Goal: Task Accomplishment & Management: Use online tool/utility

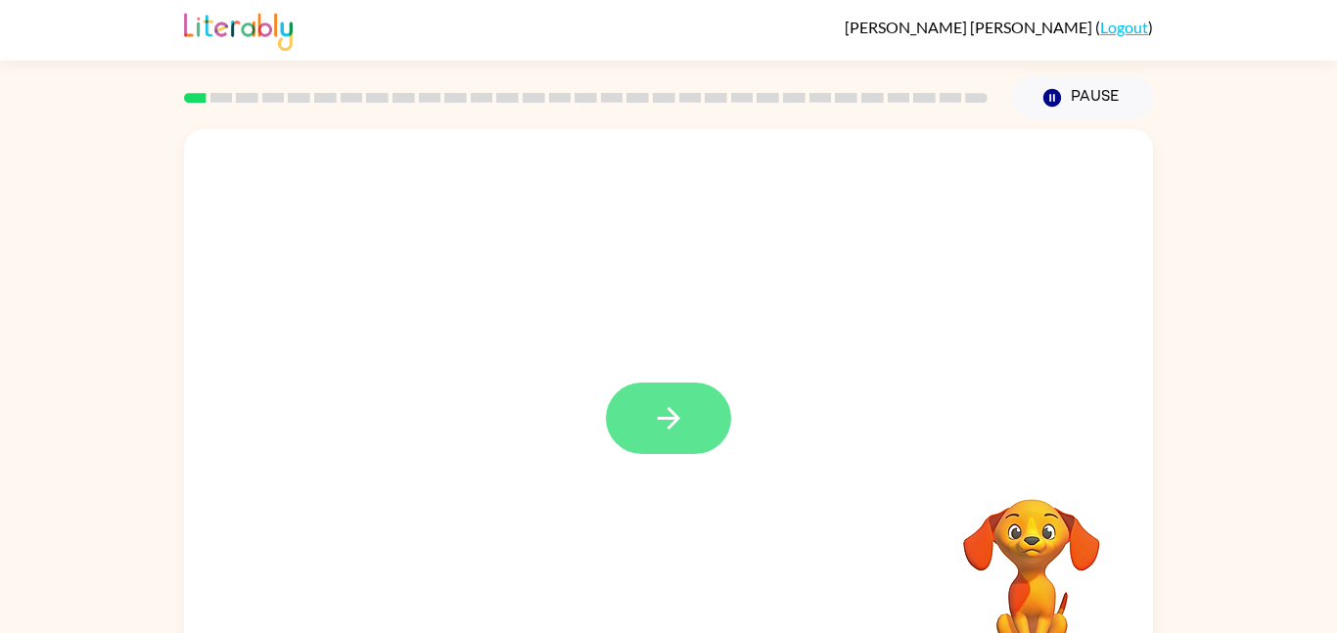
click at [653, 385] on button "button" at bounding box center [668, 418] width 125 height 71
click at [1005, 595] on video "Your browser must support playing .mp4 files to use Literably. Please try using…" at bounding box center [1032, 567] width 196 height 196
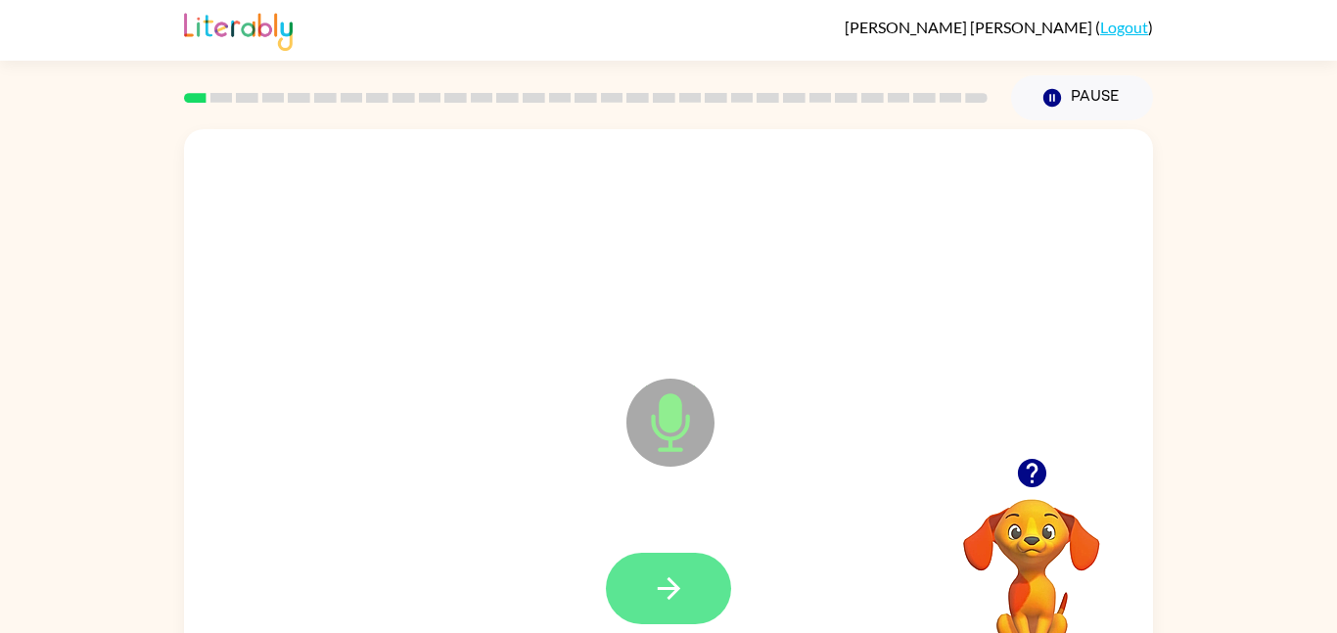
click at [653, 600] on icon "button" at bounding box center [669, 589] width 34 height 34
click at [625, 606] on button "button" at bounding box center [668, 588] width 125 height 71
click at [1035, 472] on icon "button" at bounding box center [1032, 473] width 34 height 34
click at [727, 582] on button "button" at bounding box center [668, 588] width 125 height 71
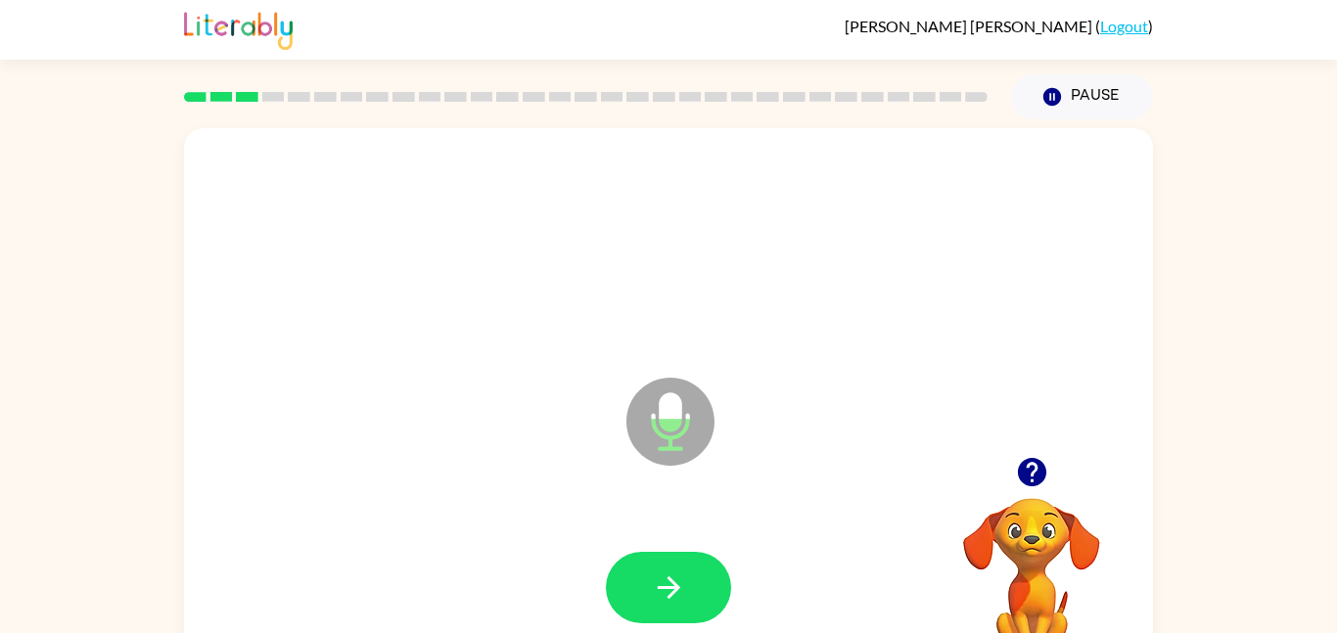
scroll to position [3, 0]
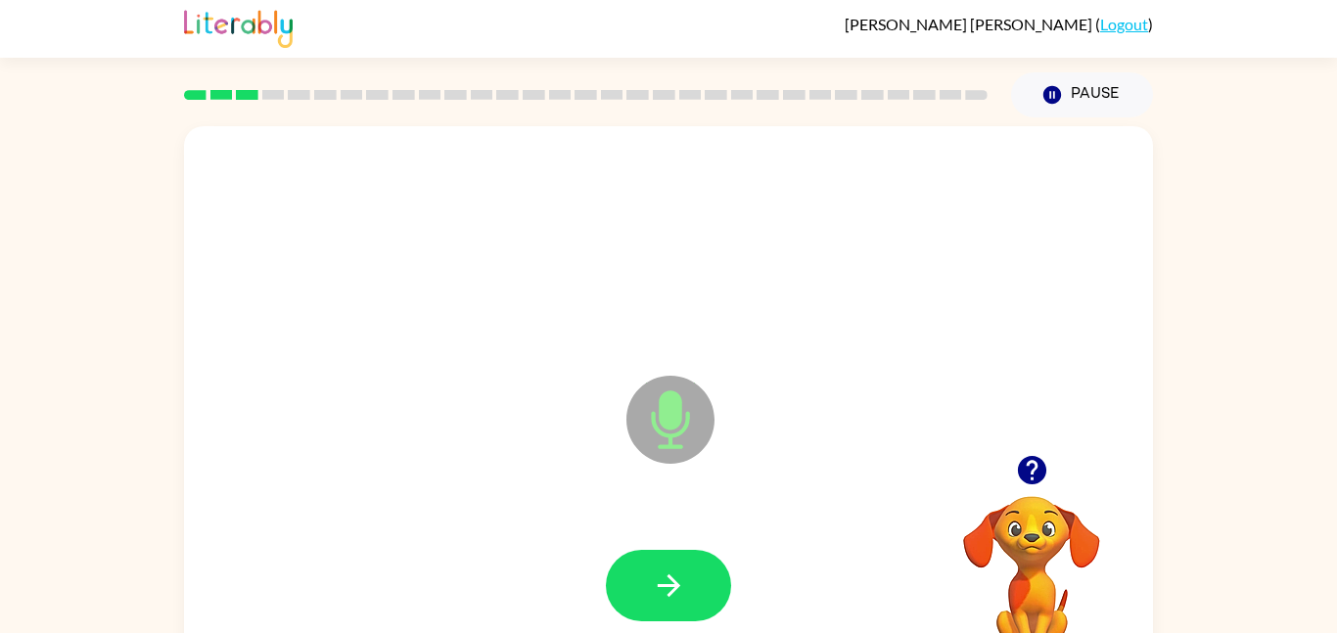
click at [1288, 511] on div "Microphone The Microphone is here when it is your turn to talk Your browser mus…" at bounding box center [668, 401] width 1337 height 568
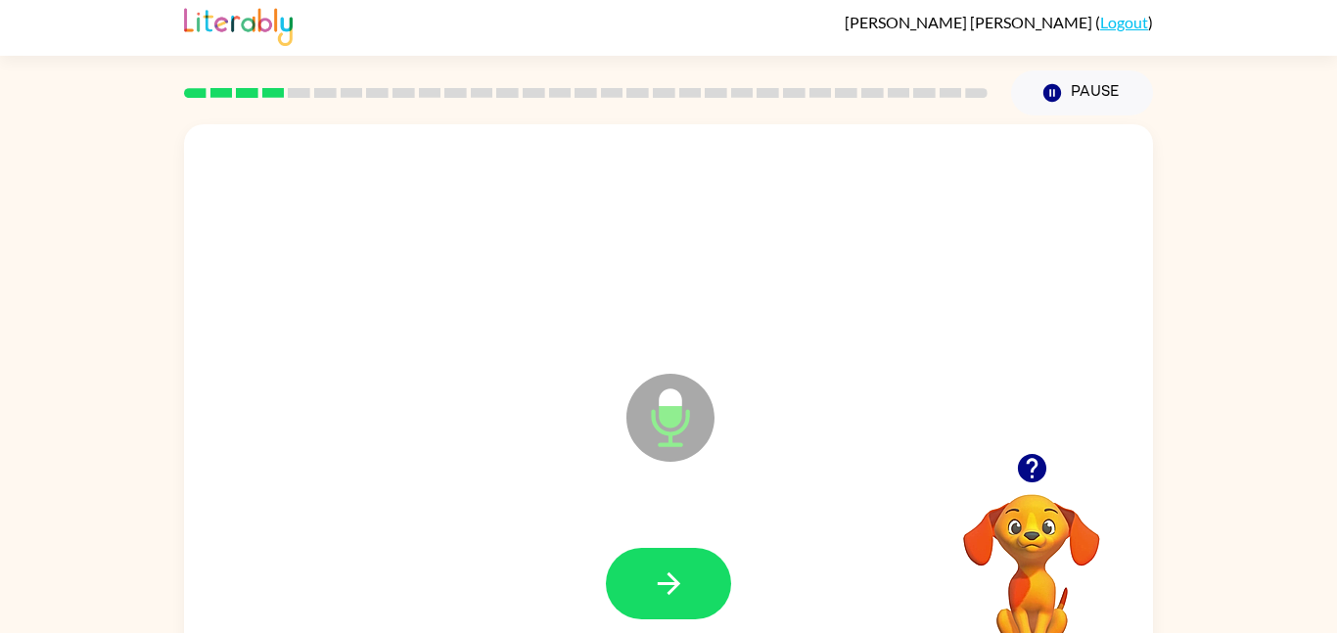
click at [1032, 462] on icon "button" at bounding box center [1031, 468] width 28 height 28
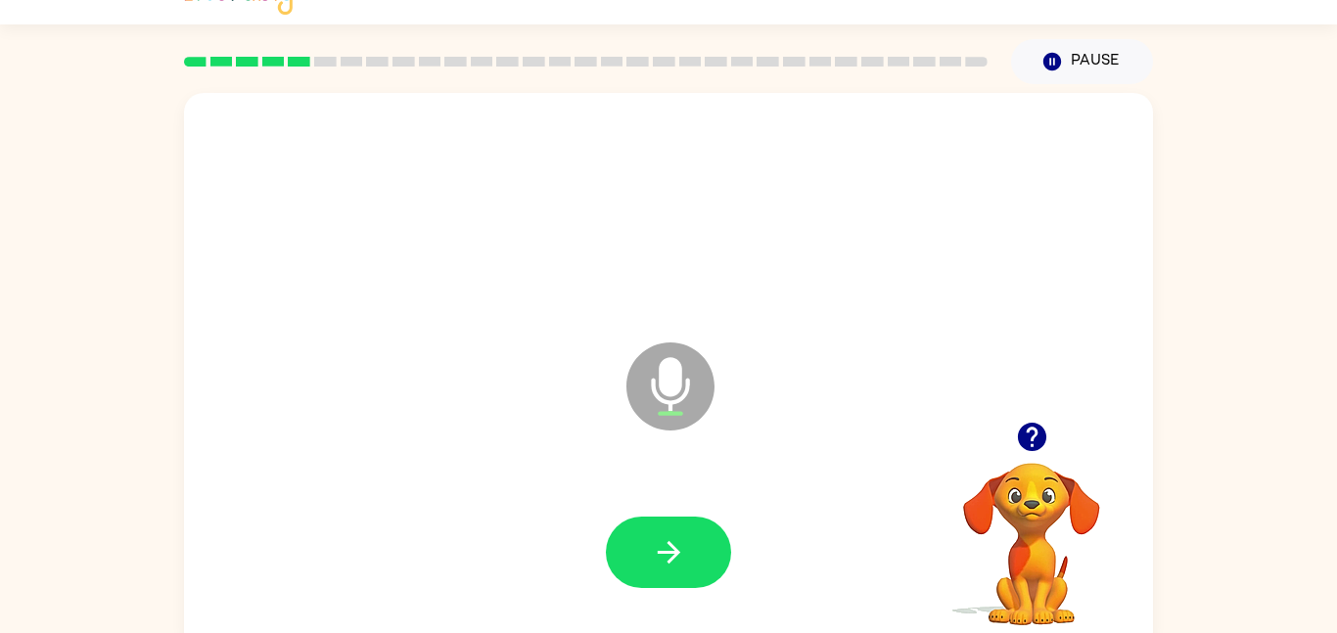
scroll to position [55, 0]
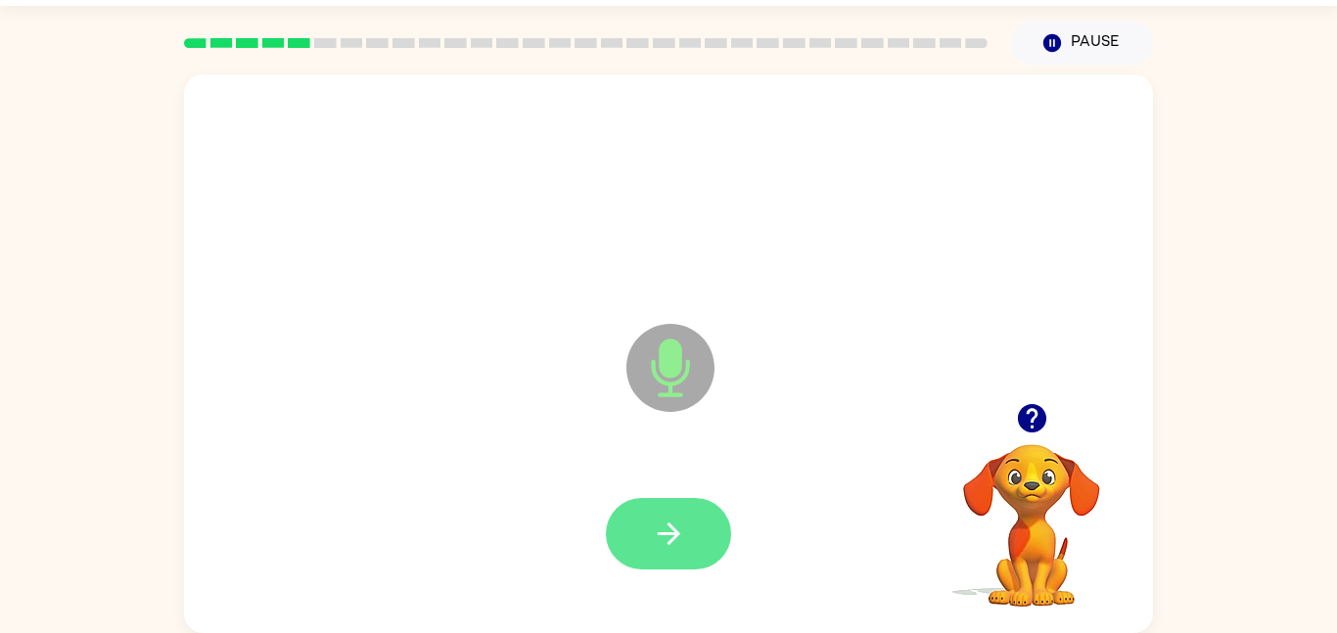
click at [699, 554] on button "button" at bounding box center [668, 533] width 125 height 71
click at [644, 554] on button "button" at bounding box center [668, 533] width 125 height 71
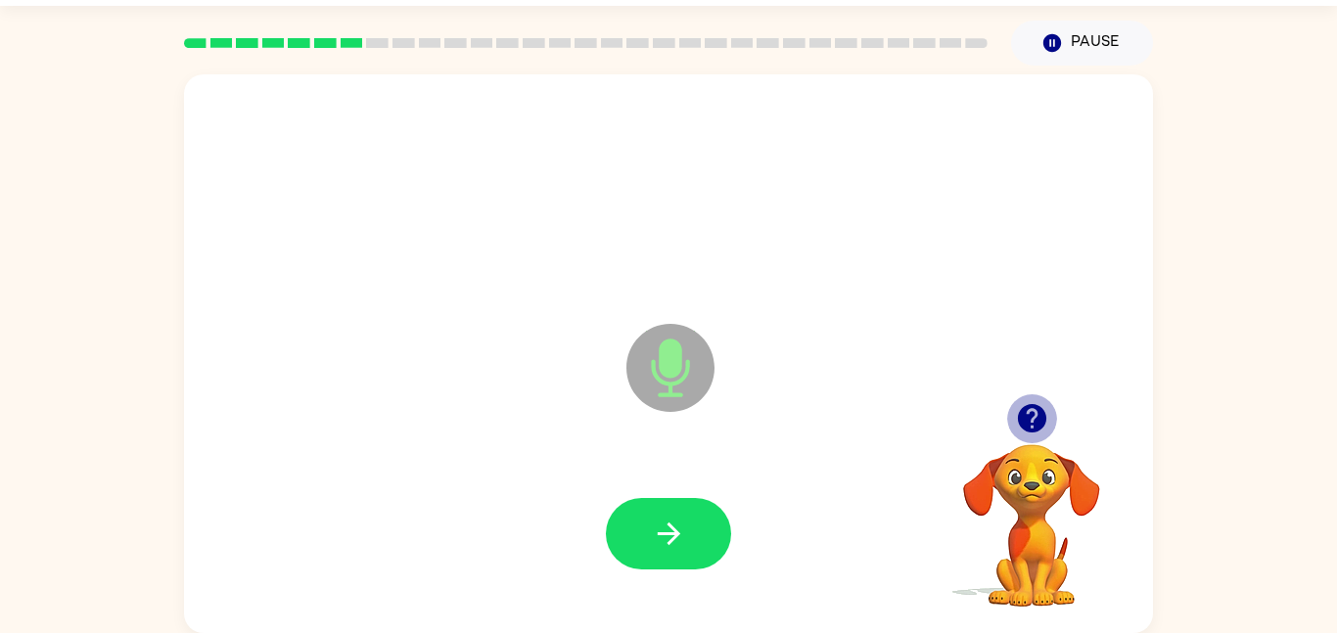
click at [1051, 413] on button "button" at bounding box center [1032, 419] width 50 height 50
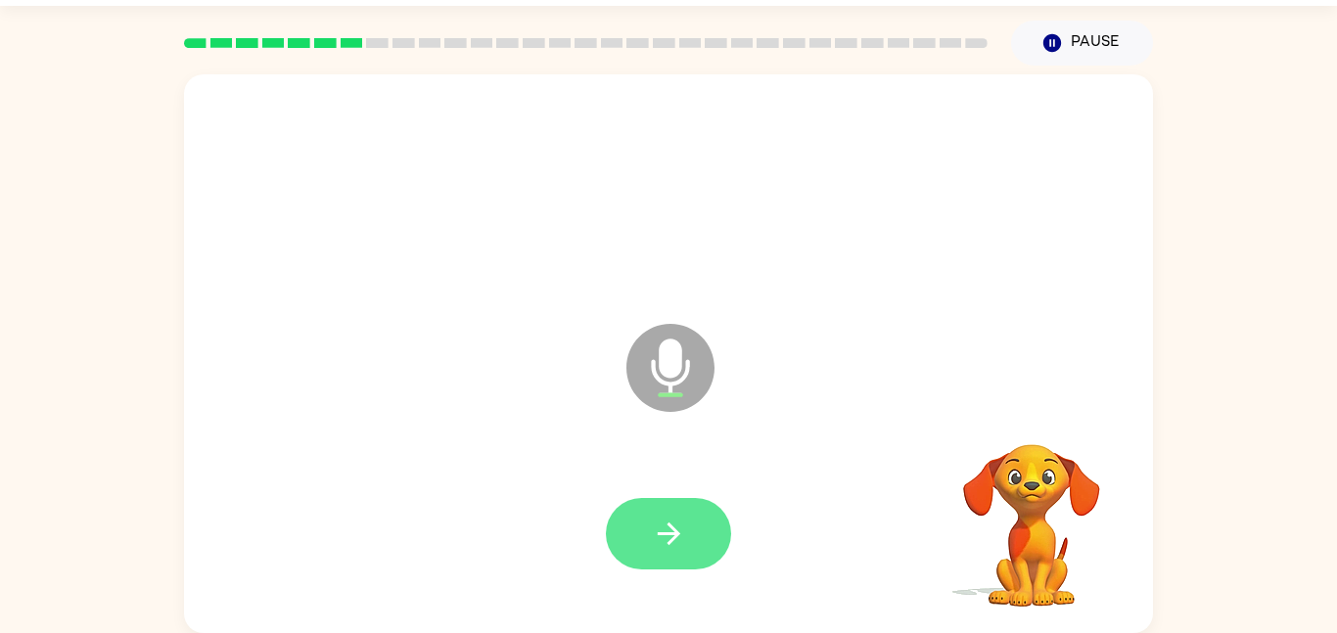
click at [623, 510] on button "button" at bounding box center [668, 533] width 125 height 71
click at [684, 539] on icon "button" at bounding box center [669, 534] width 34 height 34
click at [678, 528] on icon "button" at bounding box center [669, 534] width 34 height 34
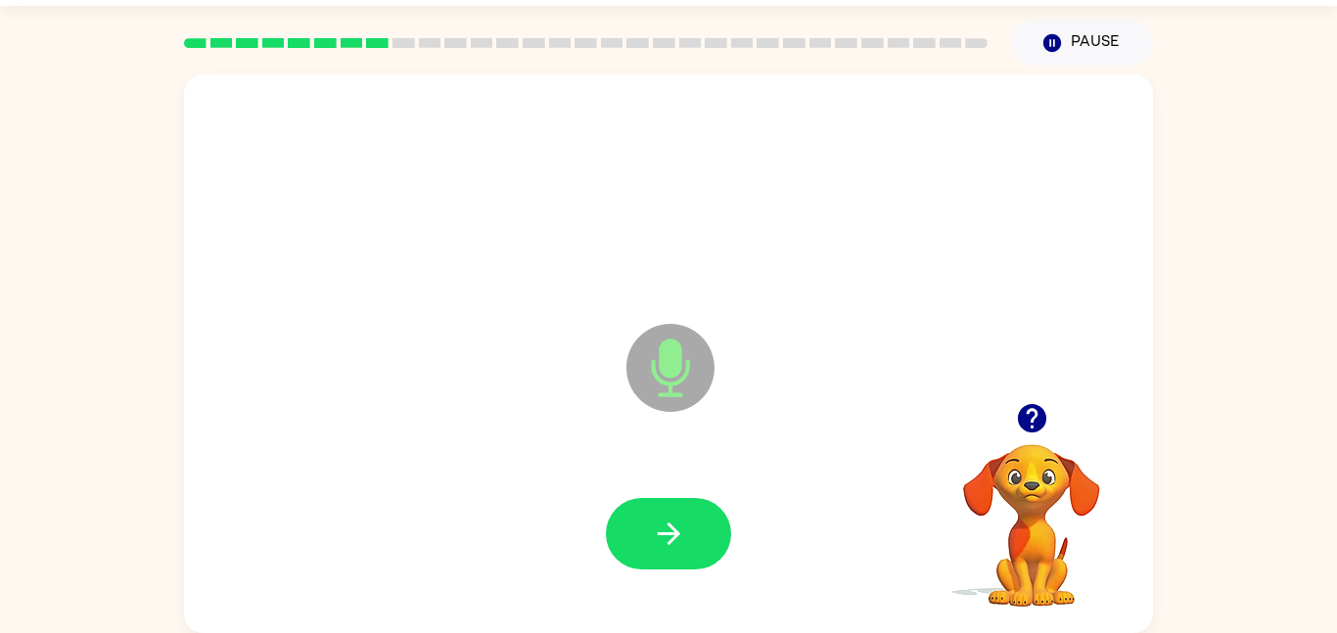
click at [678, 528] on icon "button" at bounding box center [669, 534] width 34 height 34
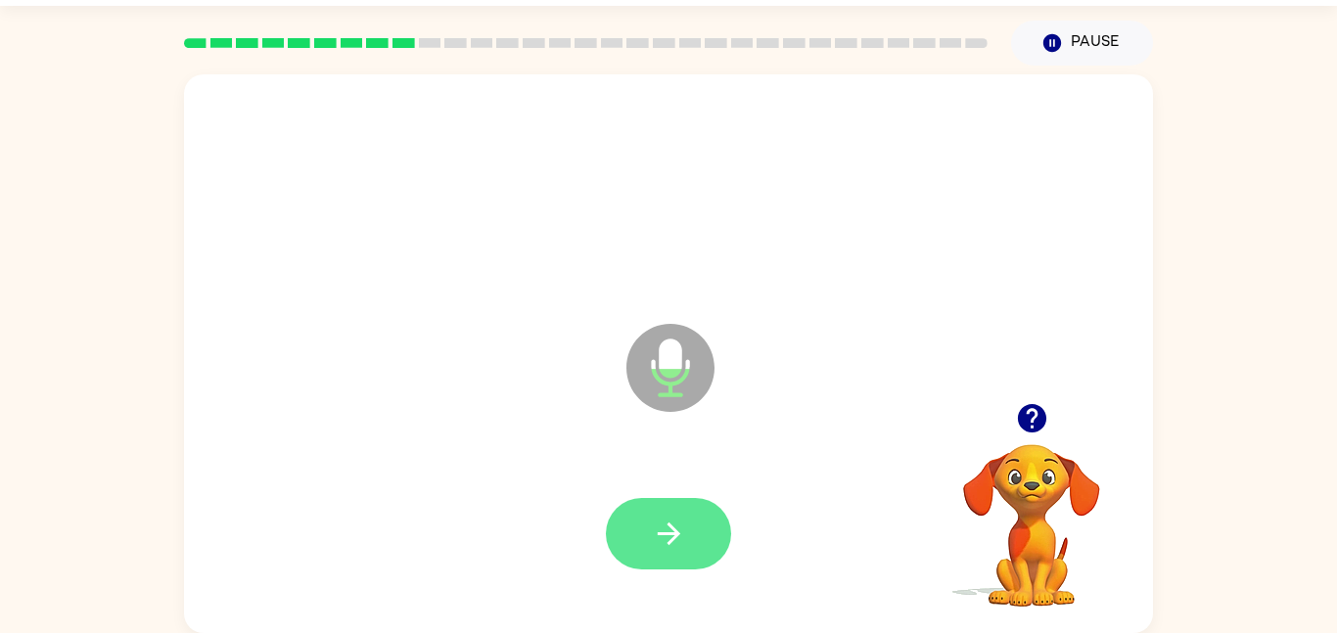
click at [678, 547] on icon "button" at bounding box center [669, 534] width 34 height 34
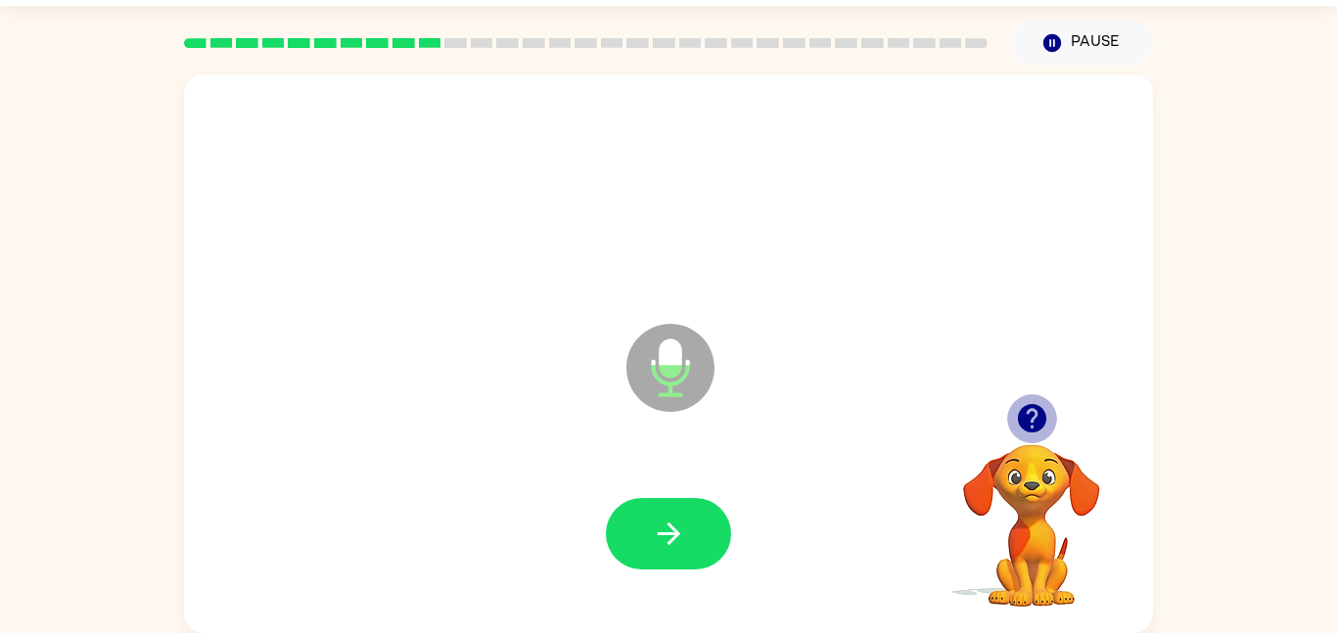
click at [1026, 426] on icon "button" at bounding box center [1031, 418] width 28 height 28
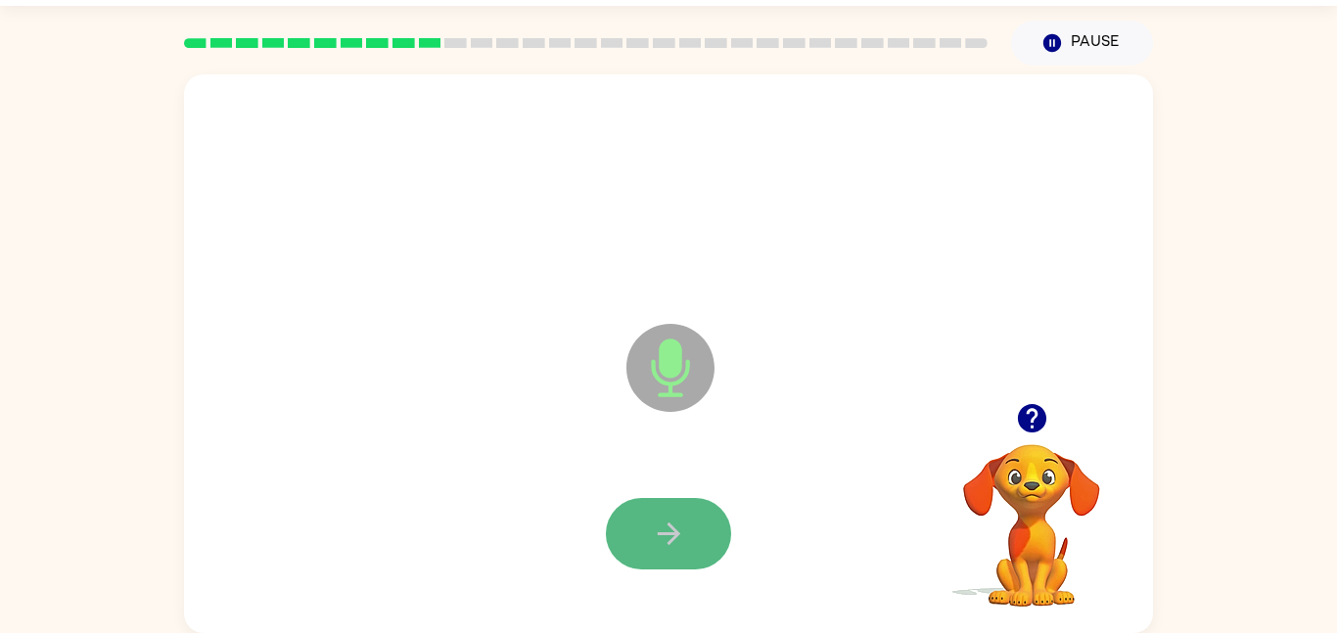
click at [653, 541] on icon "button" at bounding box center [669, 534] width 34 height 34
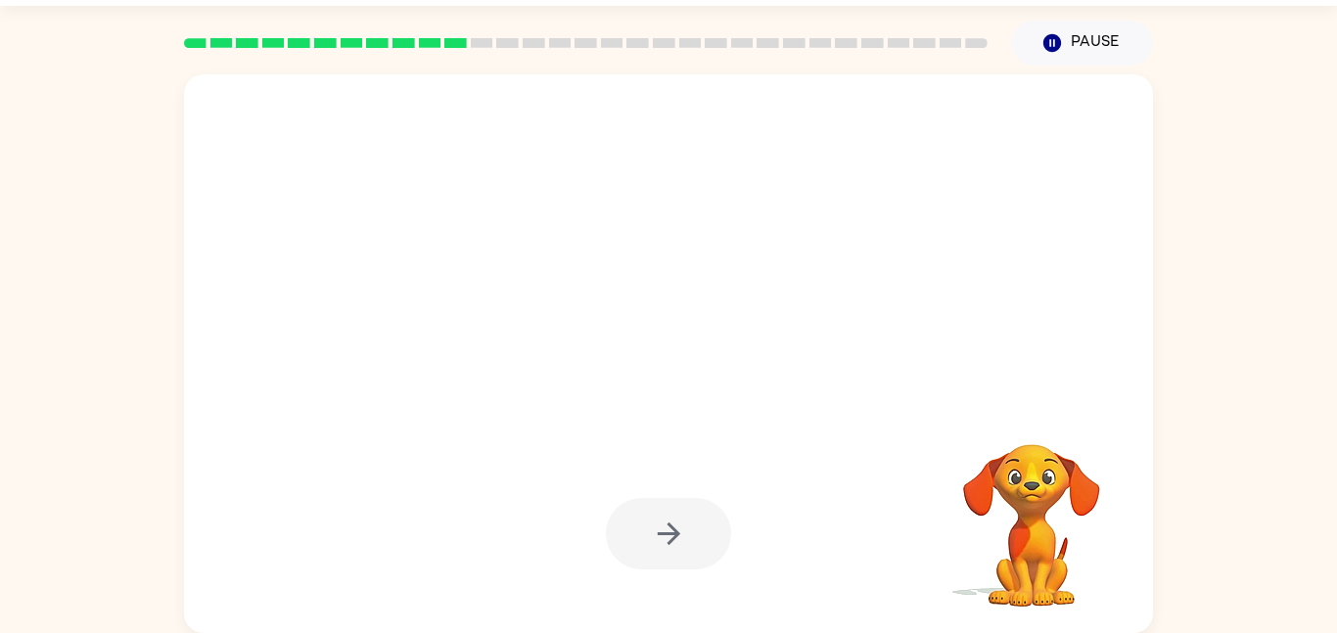
click at [632, 576] on div at bounding box center [669, 534] width 930 height 161
click at [697, 523] on div at bounding box center [668, 533] width 125 height 71
click at [678, 531] on div at bounding box center [668, 533] width 125 height 71
click at [690, 524] on div at bounding box center [668, 533] width 125 height 71
click at [689, 525] on div at bounding box center [668, 533] width 125 height 71
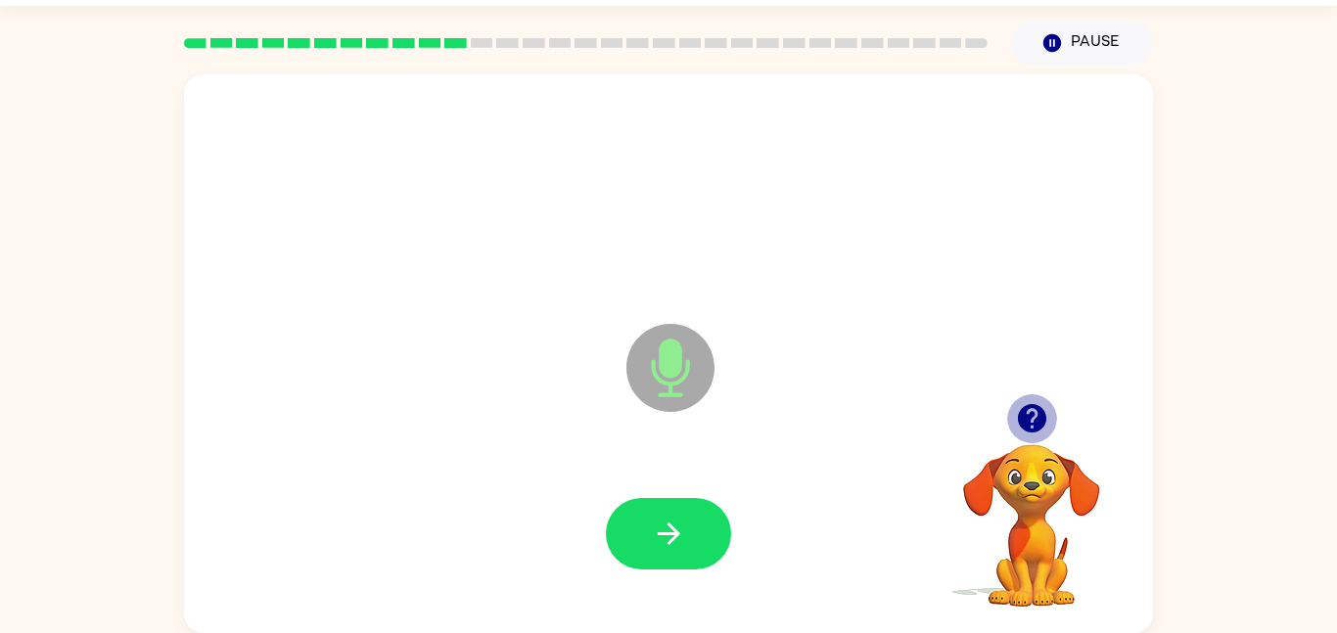
click at [1035, 420] on icon "button" at bounding box center [1031, 418] width 28 height 28
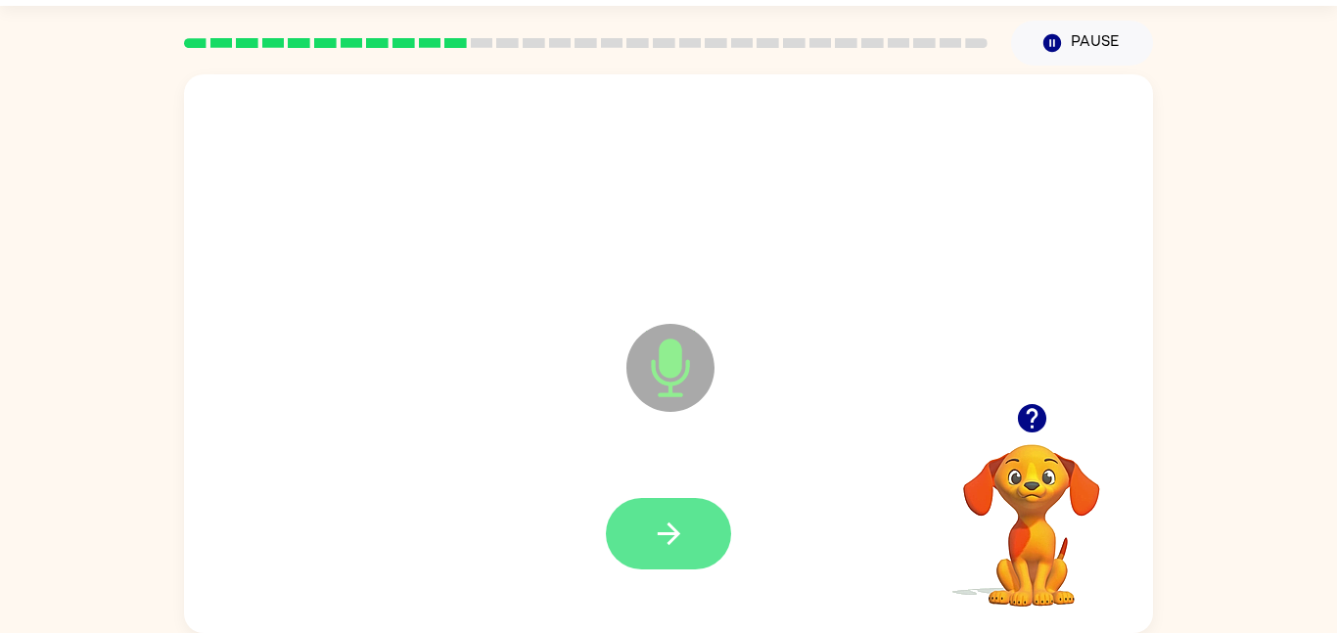
click at [697, 518] on button "button" at bounding box center [668, 533] width 125 height 71
click at [707, 549] on button "button" at bounding box center [668, 533] width 125 height 71
click at [701, 539] on button "button" at bounding box center [668, 533] width 125 height 71
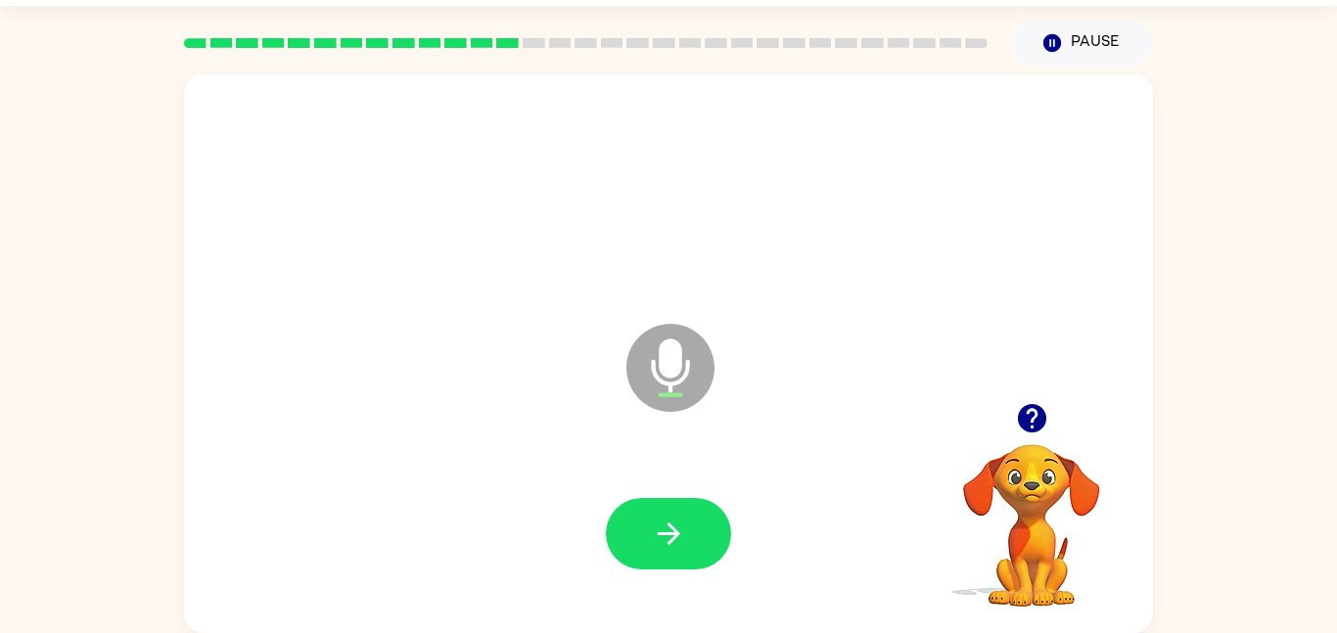
click at [701, 539] on button "button" at bounding box center [668, 533] width 125 height 71
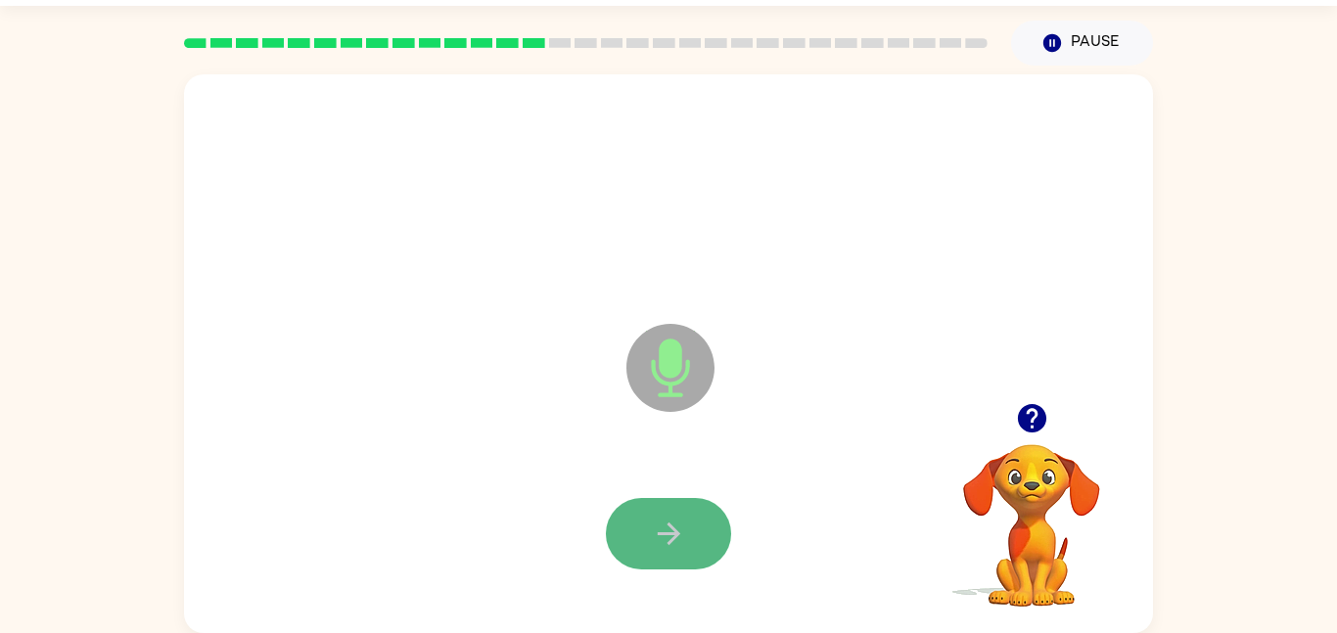
click at [701, 539] on button "button" at bounding box center [668, 533] width 125 height 71
click at [719, 552] on button "button" at bounding box center [668, 533] width 125 height 71
click at [701, 538] on button "button" at bounding box center [668, 533] width 125 height 71
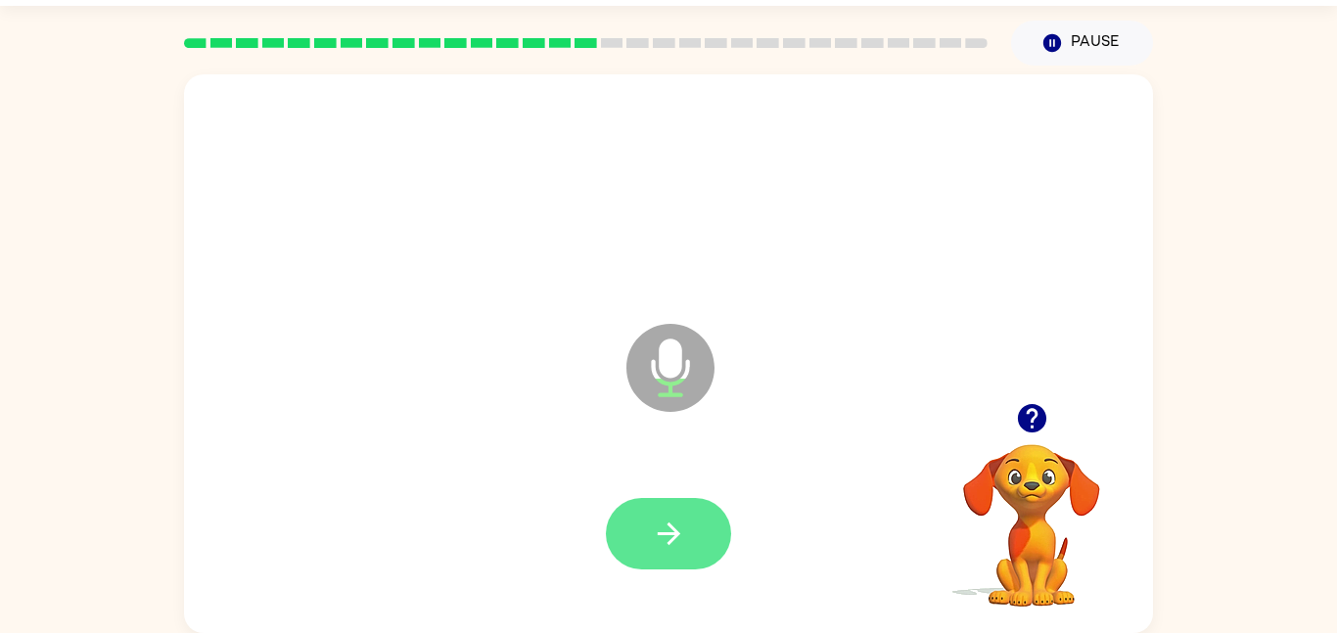
click at [675, 525] on icon "button" at bounding box center [669, 534] width 34 height 34
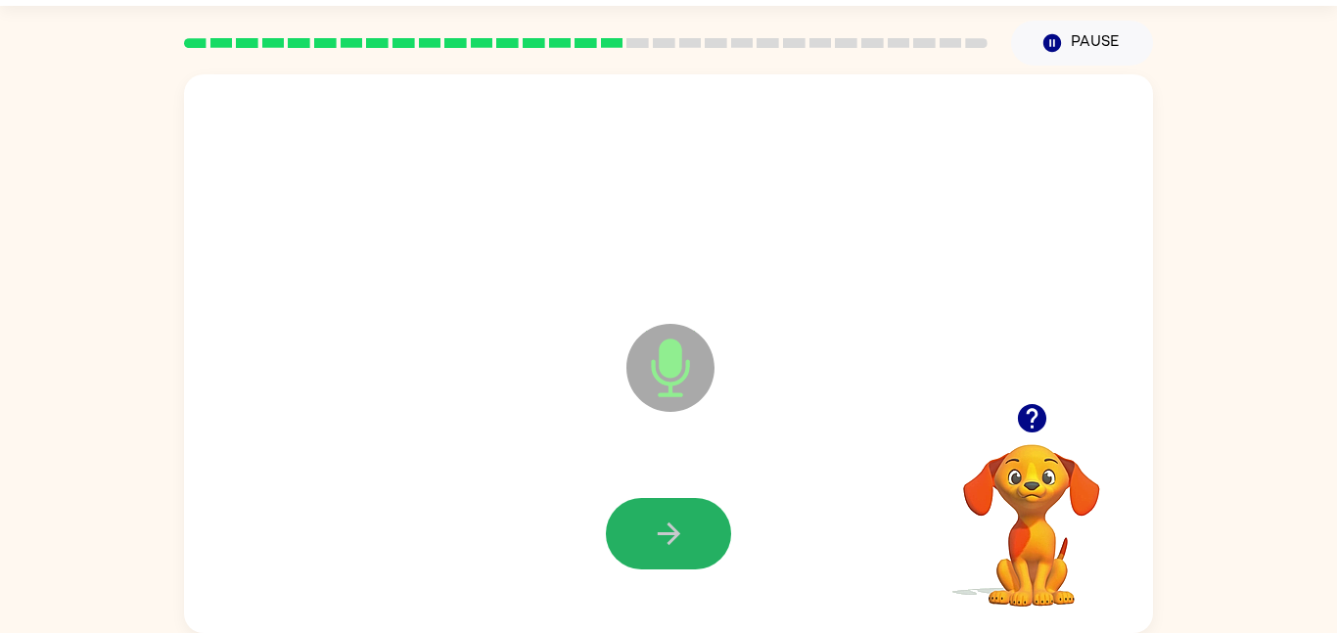
click at [675, 525] on icon "button" at bounding box center [669, 534] width 34 height 34
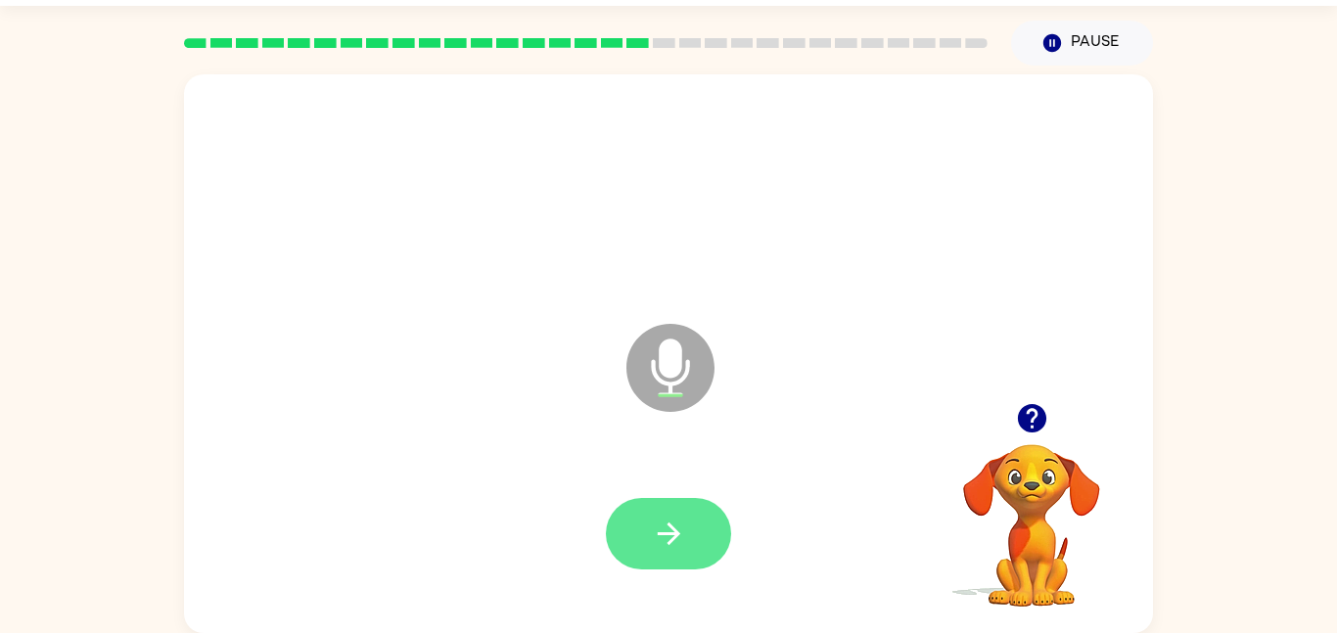
click at [676, 526] on icon "button" at bounding box center [669, 534] width 34 height 34
click at [695, 538] on button "button" at bounding box center [668, 533] width 125 height 71
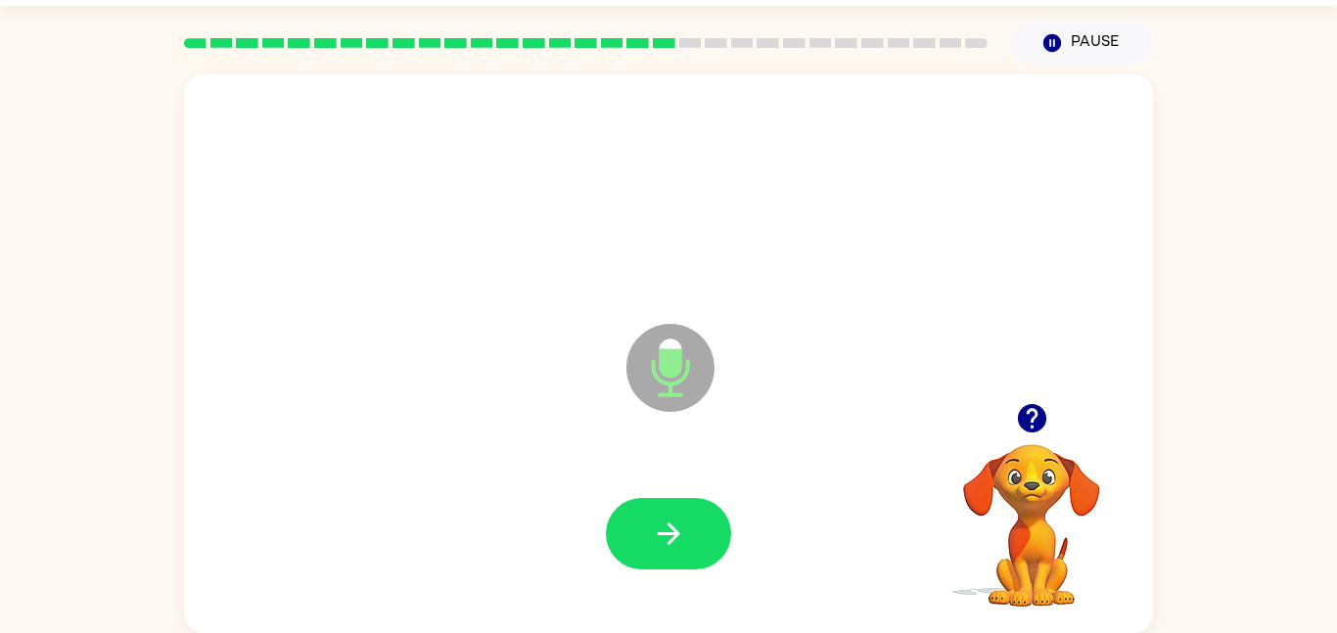
click at [695, 538] on button "button" at bounding box center [668, 533] width 125 height 71
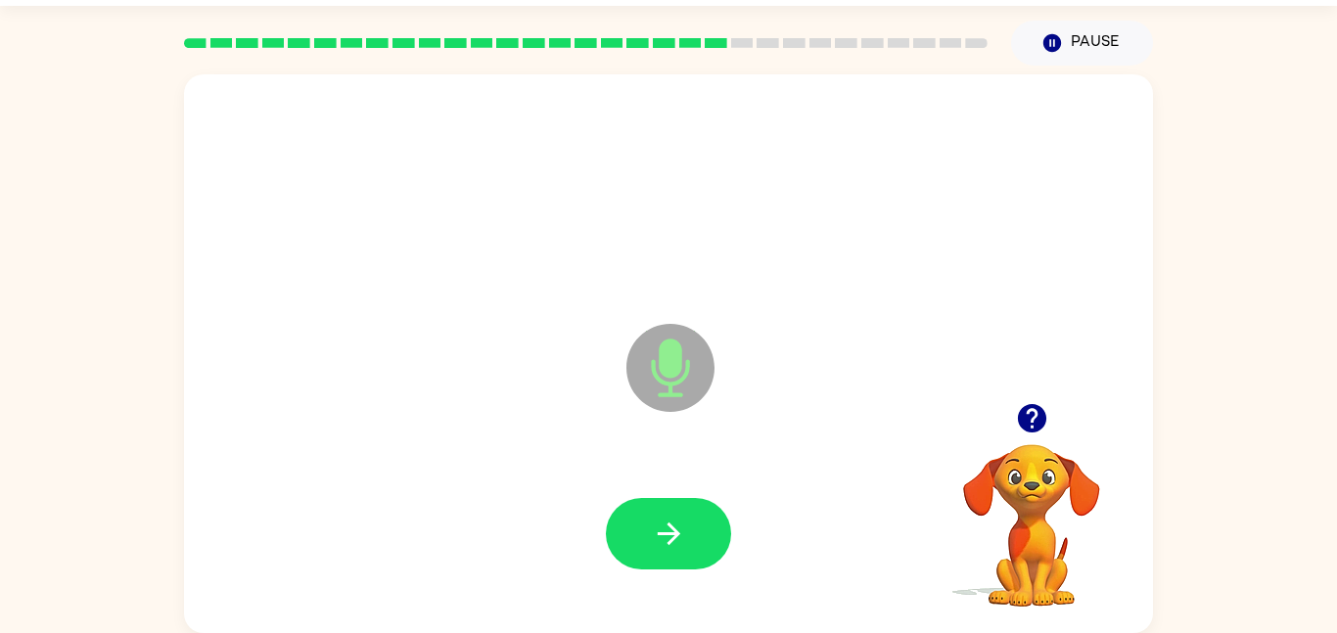
click at [695, 538] on button "button" at bounding box center [668, 533] width 125 height 71
click at [697, 558] on button "button" at bounding box center [668, 533] width 125 height 71
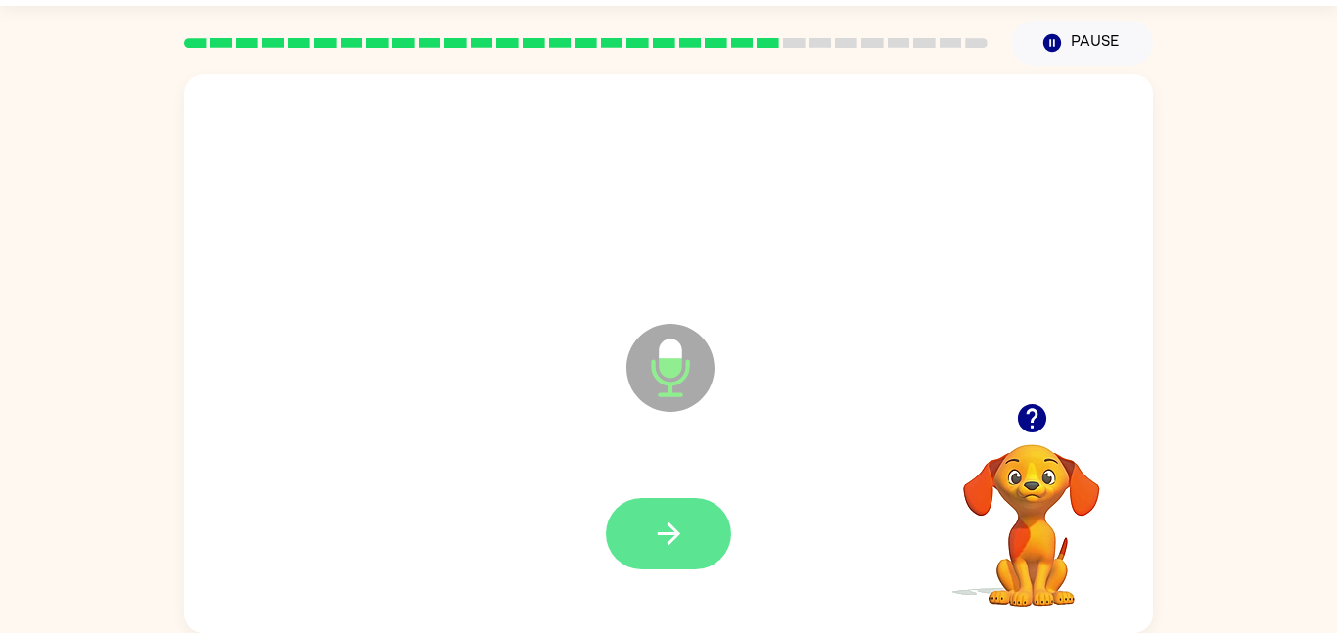
click at [698, 558] on button "button" at bounding box center [668, 533] width 125 height 71
click at [697, 558] on button "button" at bounding box center [668, 533] width 125 height 71
click at [691, 557] on button "button" at bounding box center [668, 533] width 125 height 71
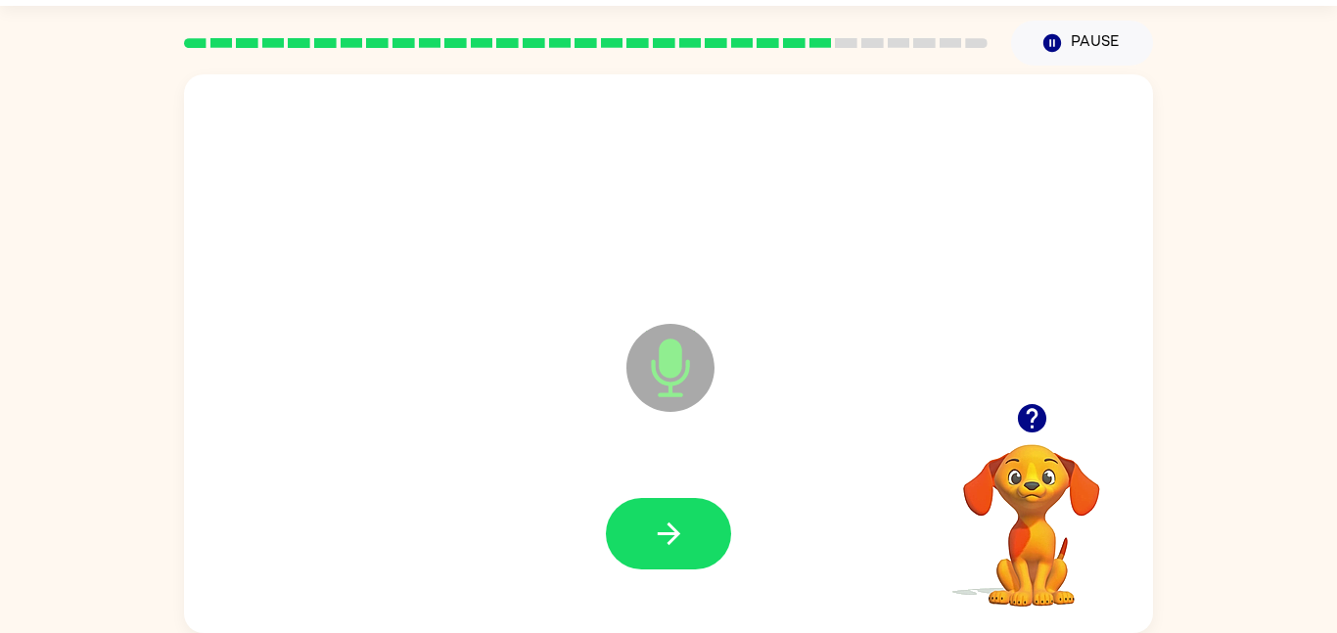
click at [691, 557] on button "button" at bounding box center [668, 533] width 125 height 71
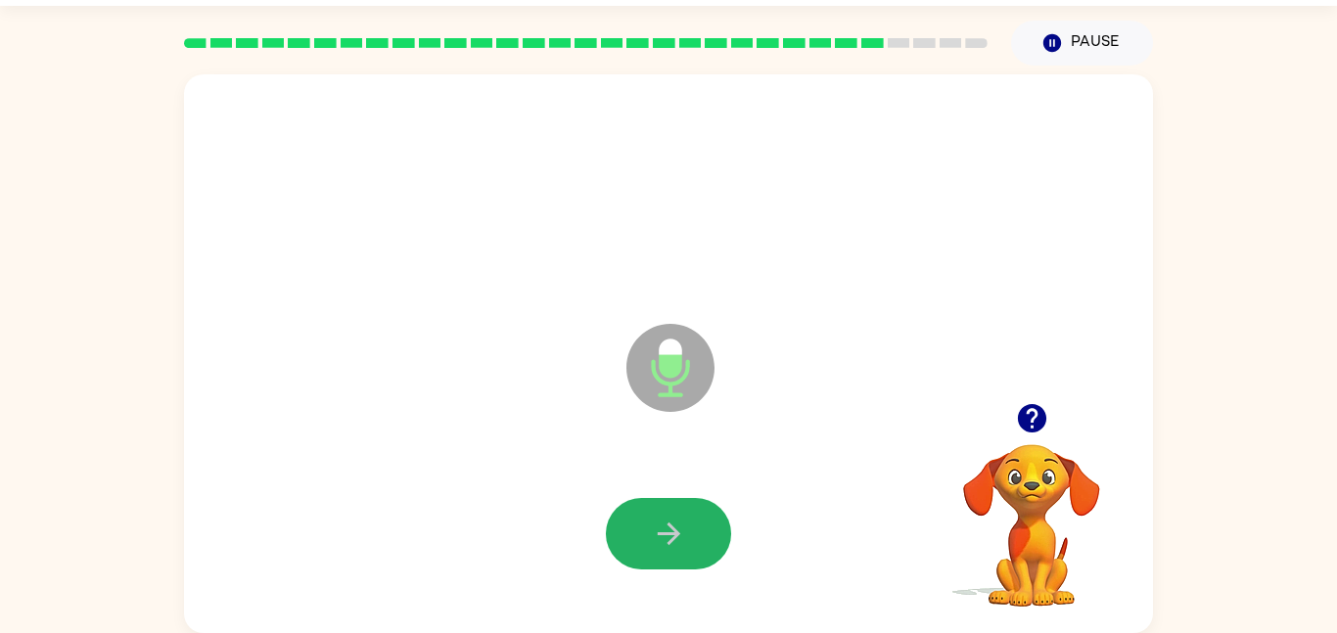
click at [691, 557] on button "button" at bounding box center [668, 533] width 125 height 71
click at [692, 541] on button "button" at bounding box center [668, 533] width 125 height 71
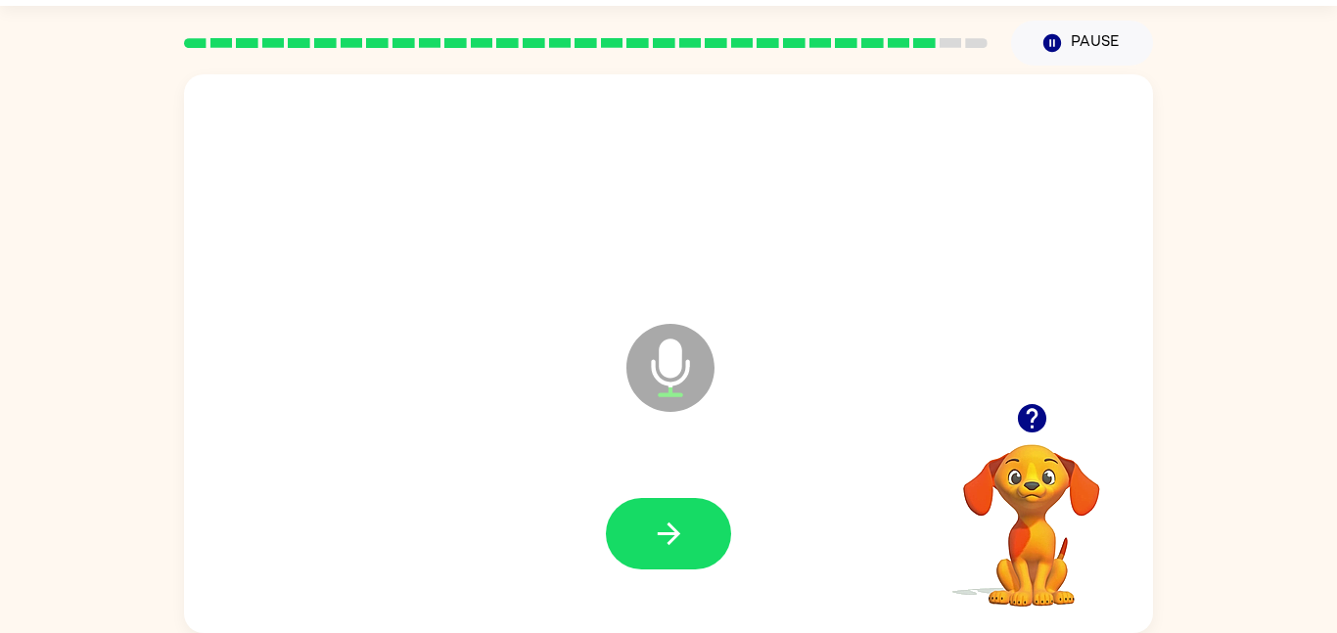
click at [692, 541] on button "button" at bounding box center [668, 533] width 125 height 71
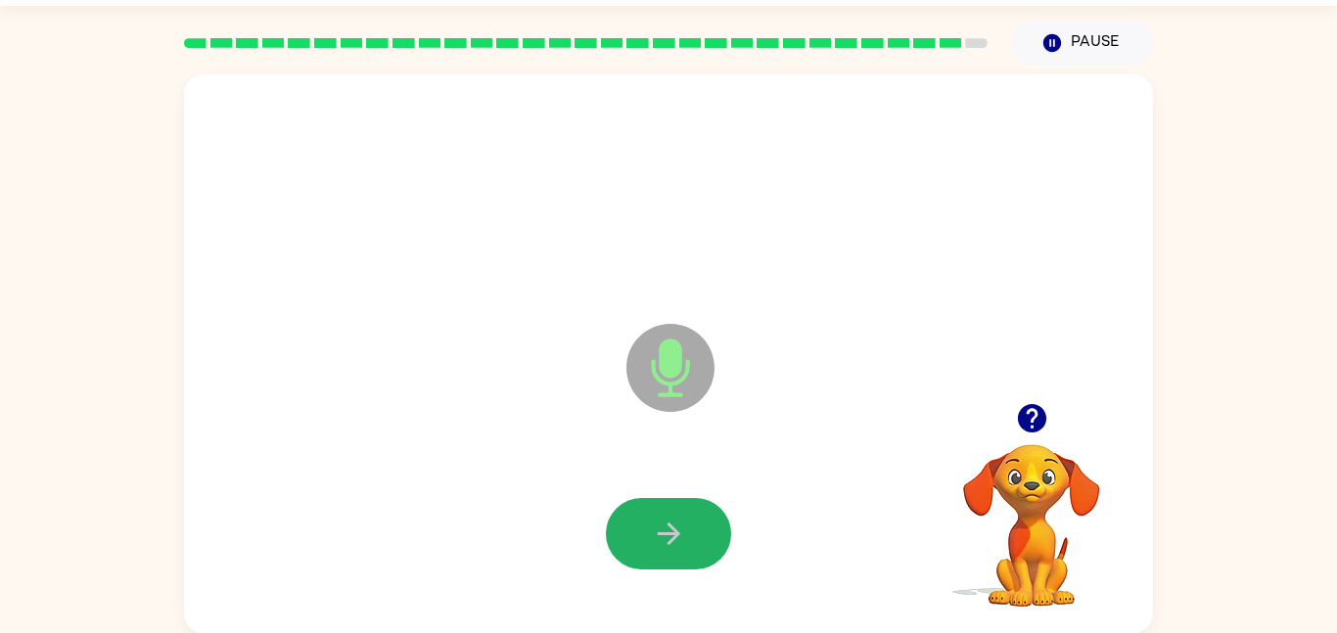
click at [692, 541] on button "button" at bounding box center [668, 533] width 125 height 71
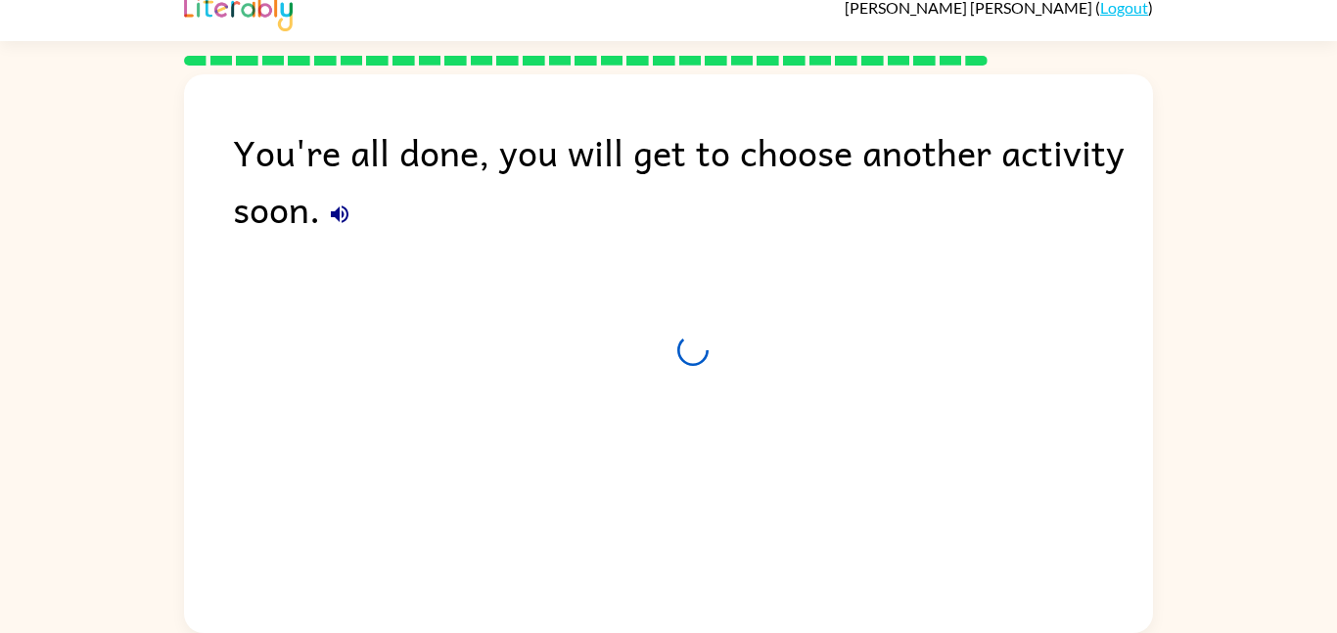
scroll to position [20, 0]
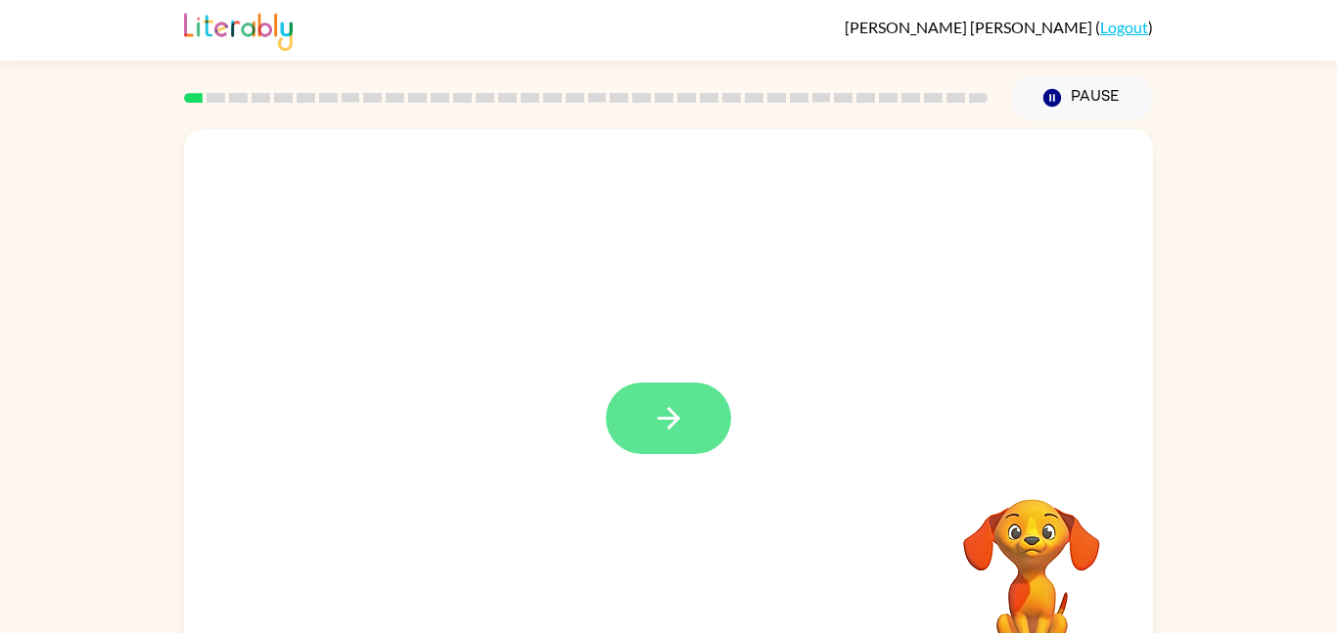
click at [651, 397] on button "button" at bounding box center [668, 418] width 125 height 71
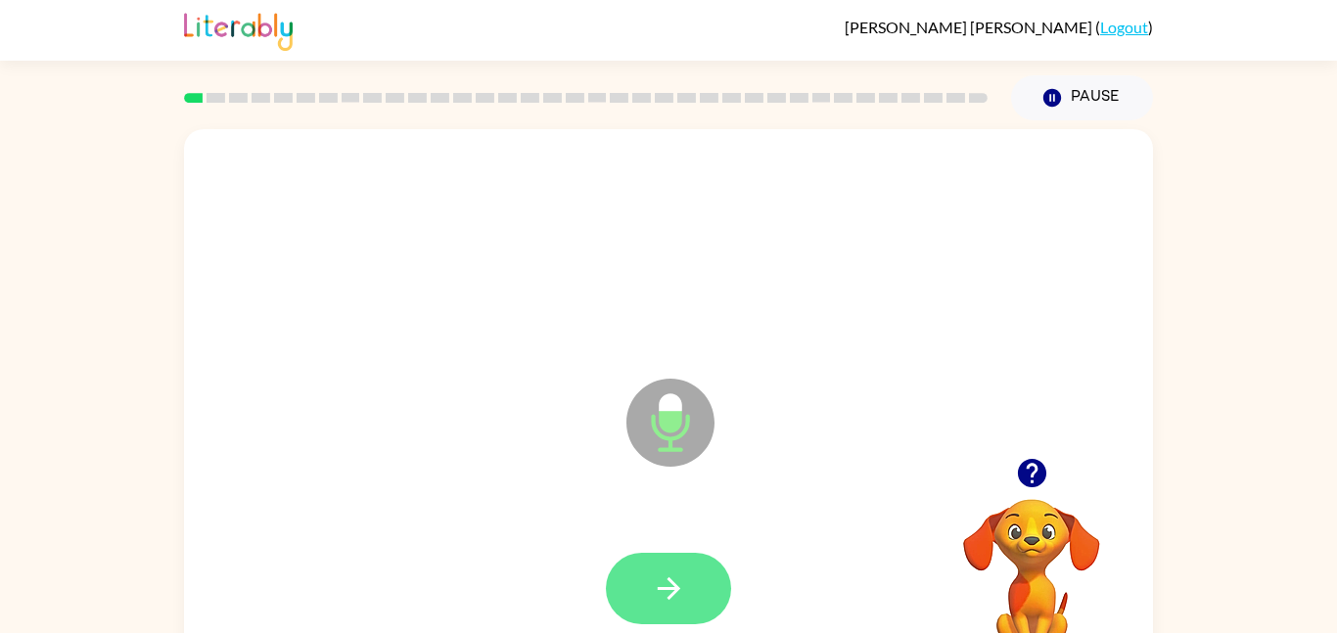
click at [652, 556] on button "button" at bounding box center [668, 588] width 125 height 71
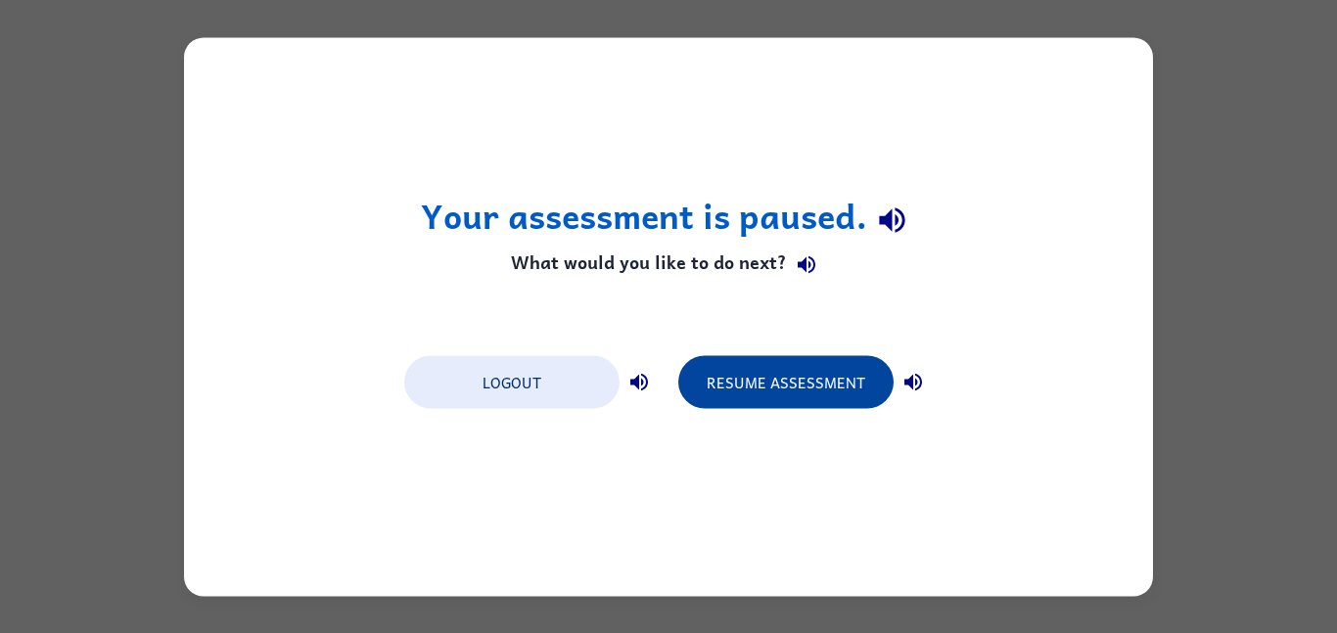
click at [733, 389] on button "Resume Assessment" at bounding box center [785, 381] width 215 height 53
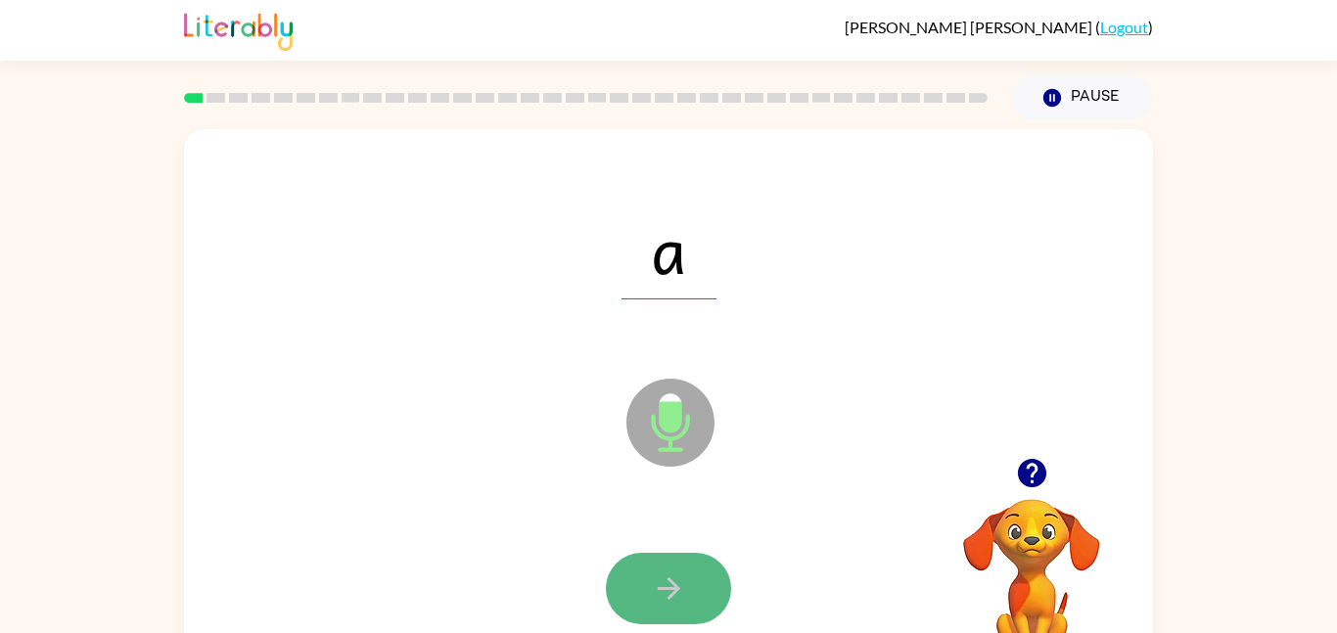
click at [710, 591] on button "button" at bounding box center [668, 588] width 125 height 71
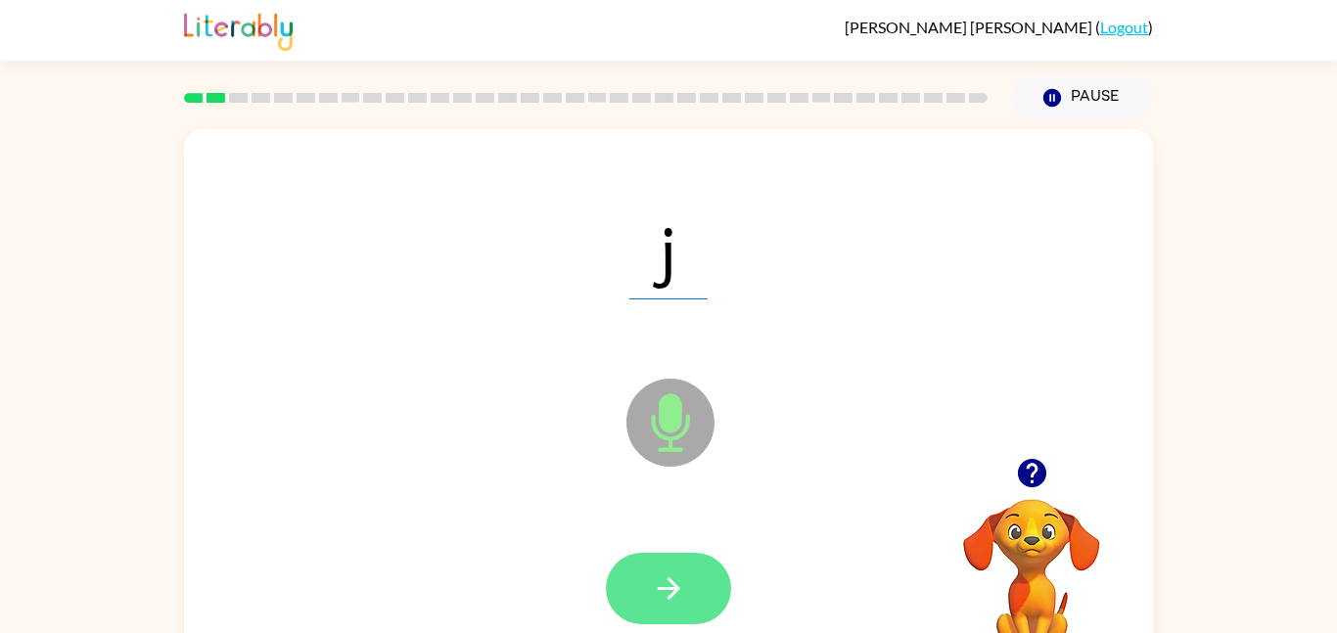
click at [683, 584] on icon "button" at bounding box center [669, 589] width 34 height 34
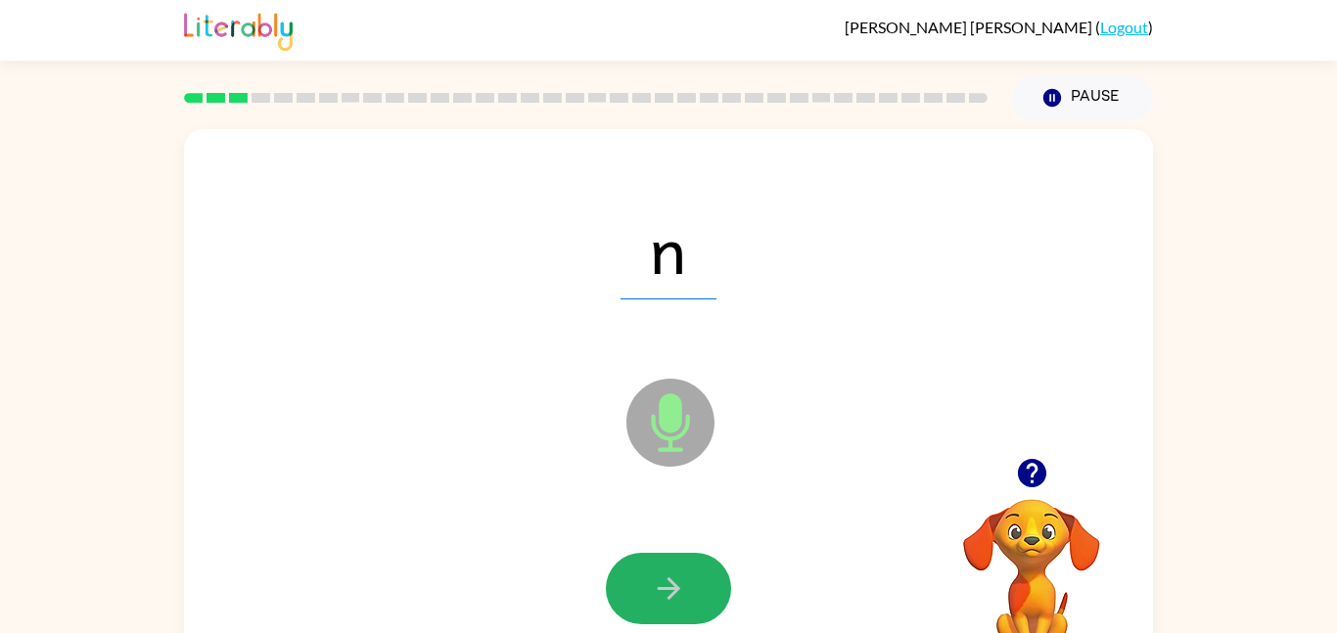
click at [683, 584] on icon "button" at bounding box center [669, 589] width 34 height 34
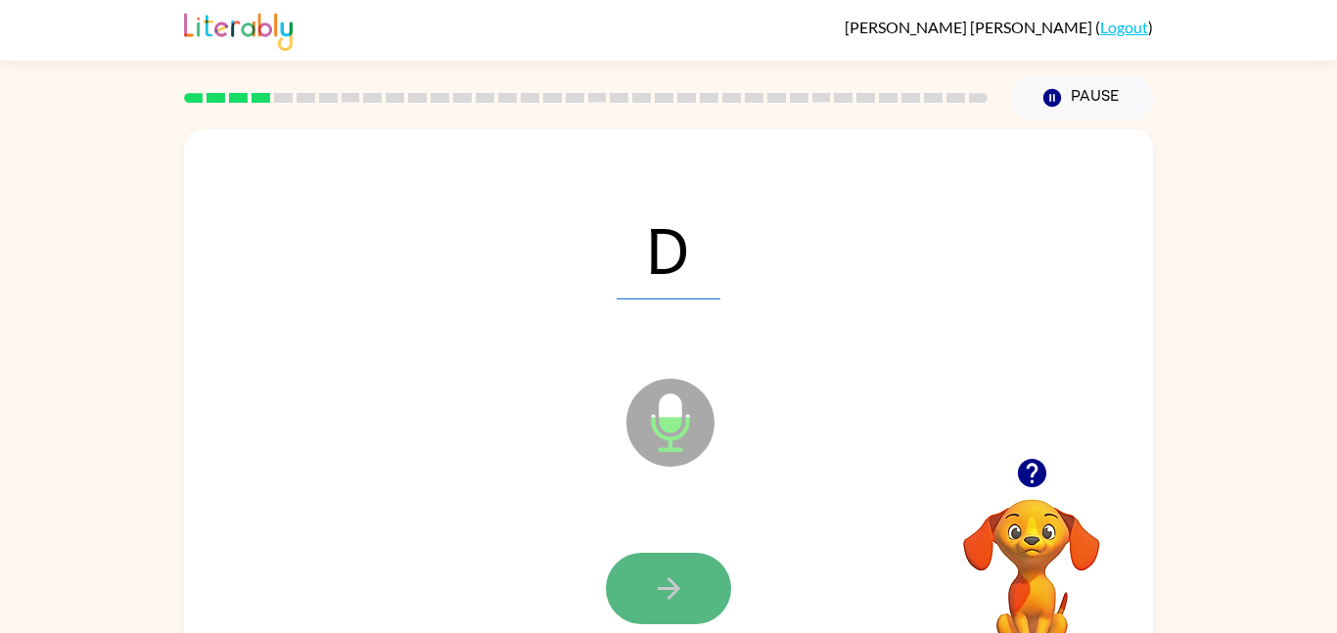
click at [643, 584] on button "button" at bounding box center [668, 588] width 125 height 71
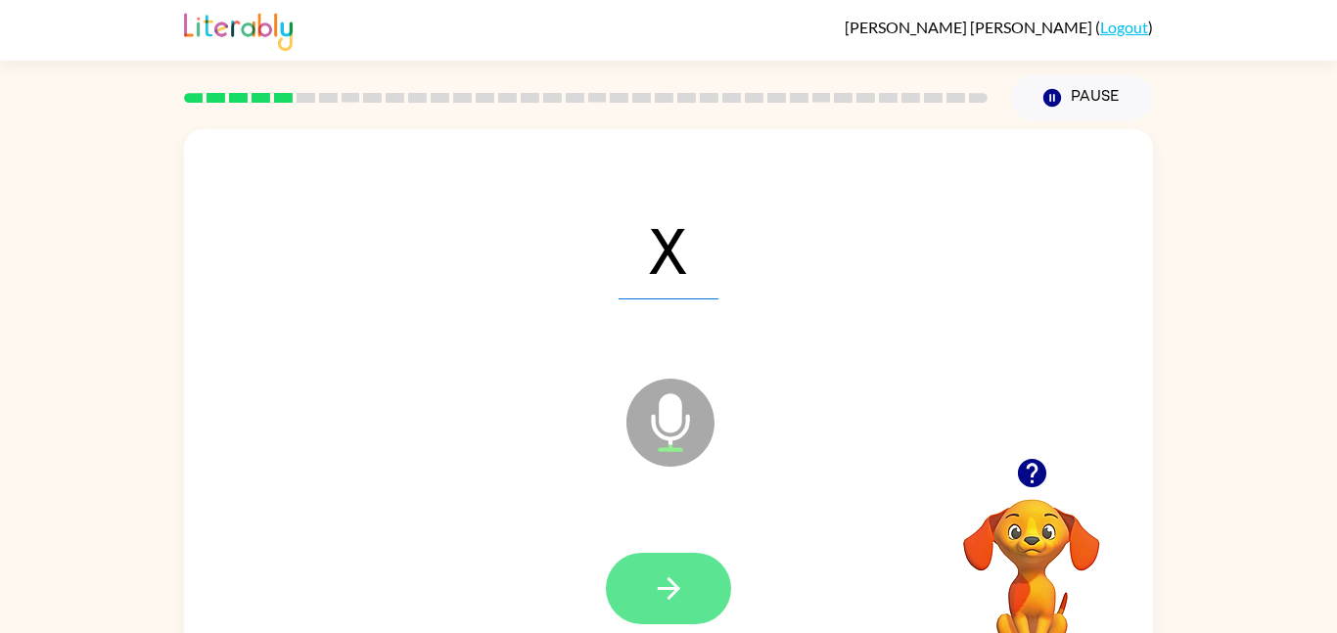
click at [643, 584] on button "button" at bounding box center [668, 588] width 125 height 71
click at [696, 589] on button "button" at bounding box center [668, 588] width 125 height 71
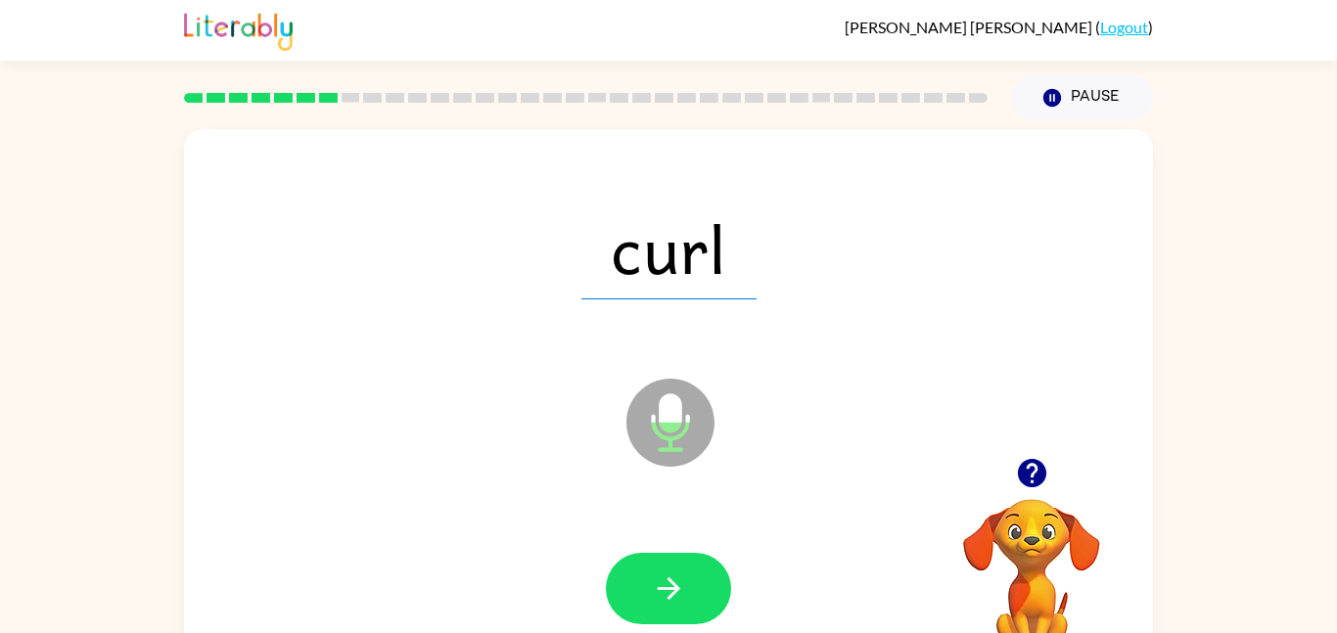
click at [634, 544] on div at bounding box center [669, 589] width 930 height 161
click at [635, 553] on button "button" at bounding box center [668, 588] width 125 height 71
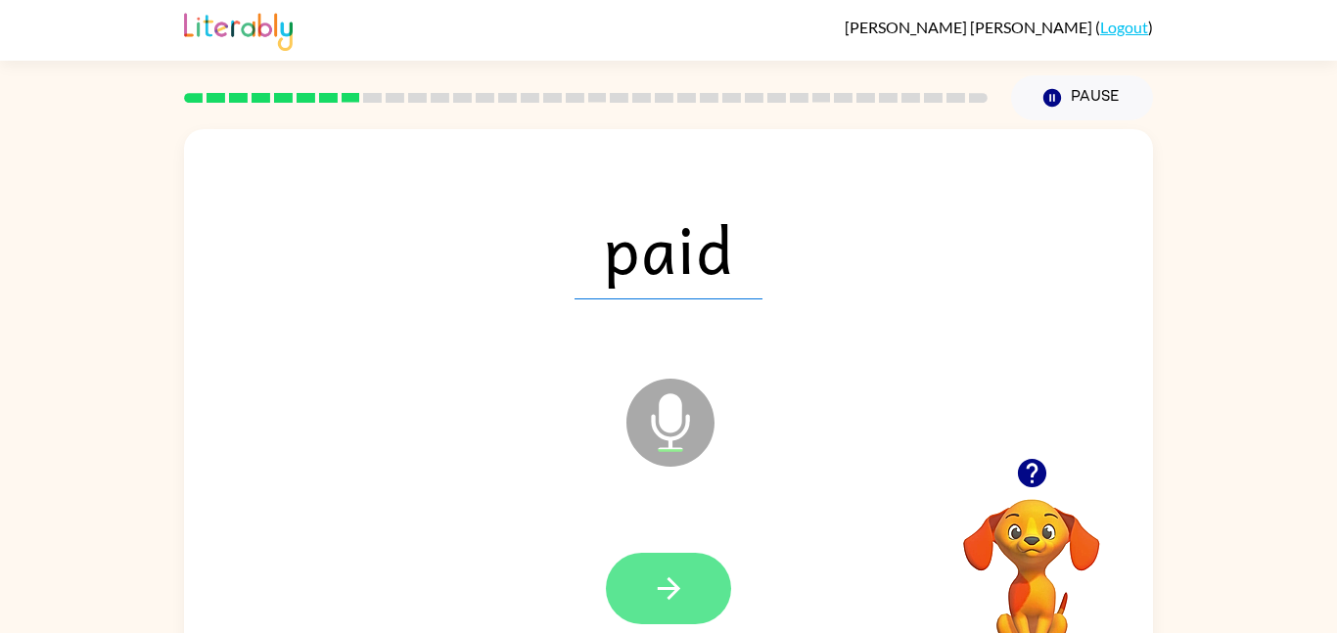
click at [670, 578] on icon "button" at bounding box center [669, 589] width 34 height 34
click at [629, 598] on button "button" at bounding box center [668, 588] width 125 height 71
click at [704, 608] on button "button" at bounding box center [668, 588] width 125 height 71
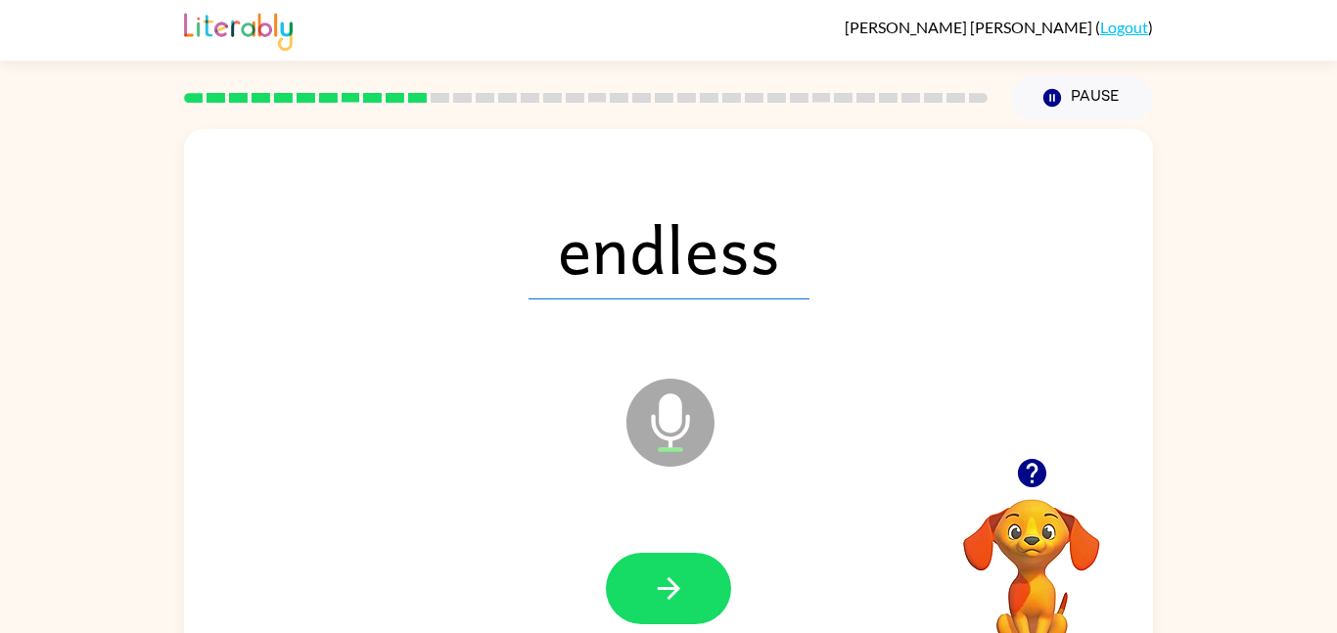
click at [627, 553] on div at bounding box center [668, 588] width 125 height 71
click at [683, 577] on icon "button" at bounding box center [669, 589] width 34 height 34
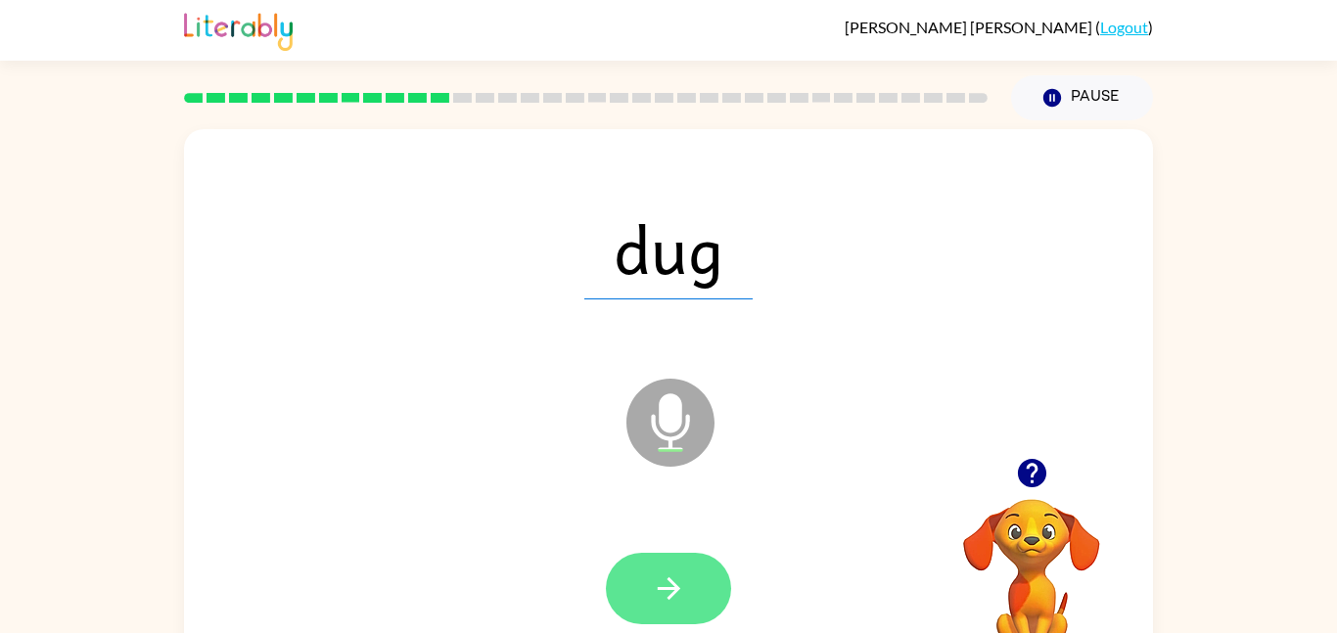
click at [645, 601] on button "button" at bounding box center [668, 588] width 125 height 71
click at [682, 598] on icon "button" at bounding box center [669, 589] width 34 height 34
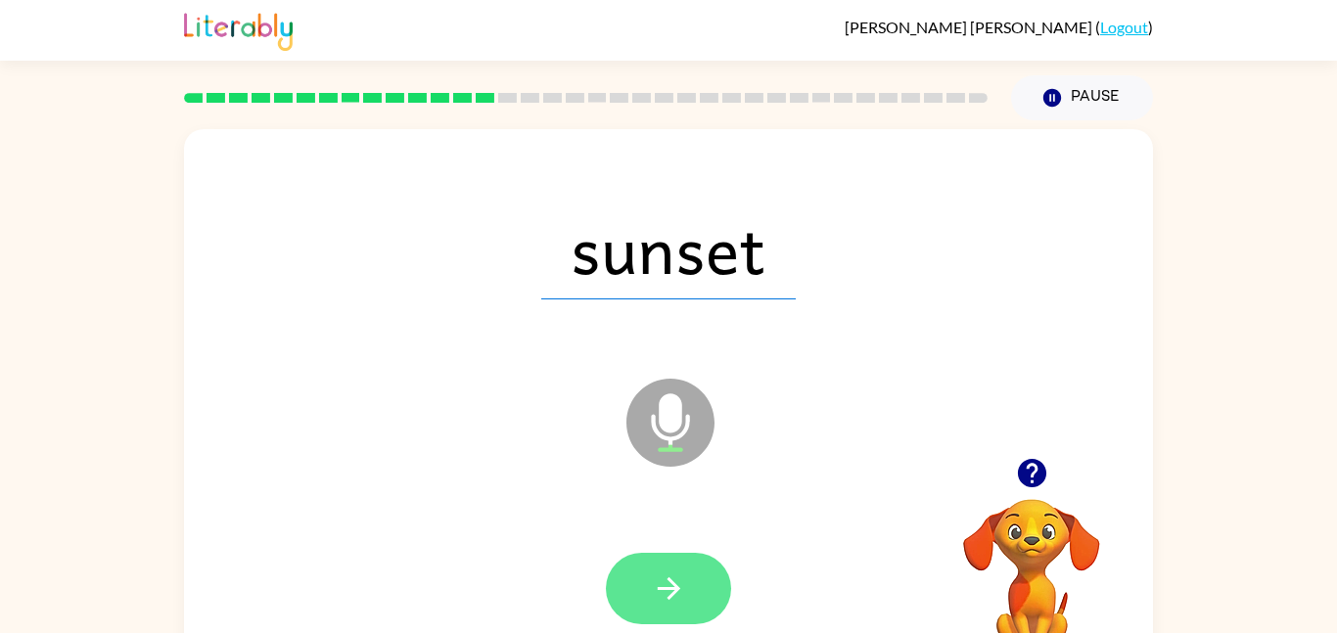
click at [689, 605] on button "button" at bounding box center [668, 588] width 125 height 71
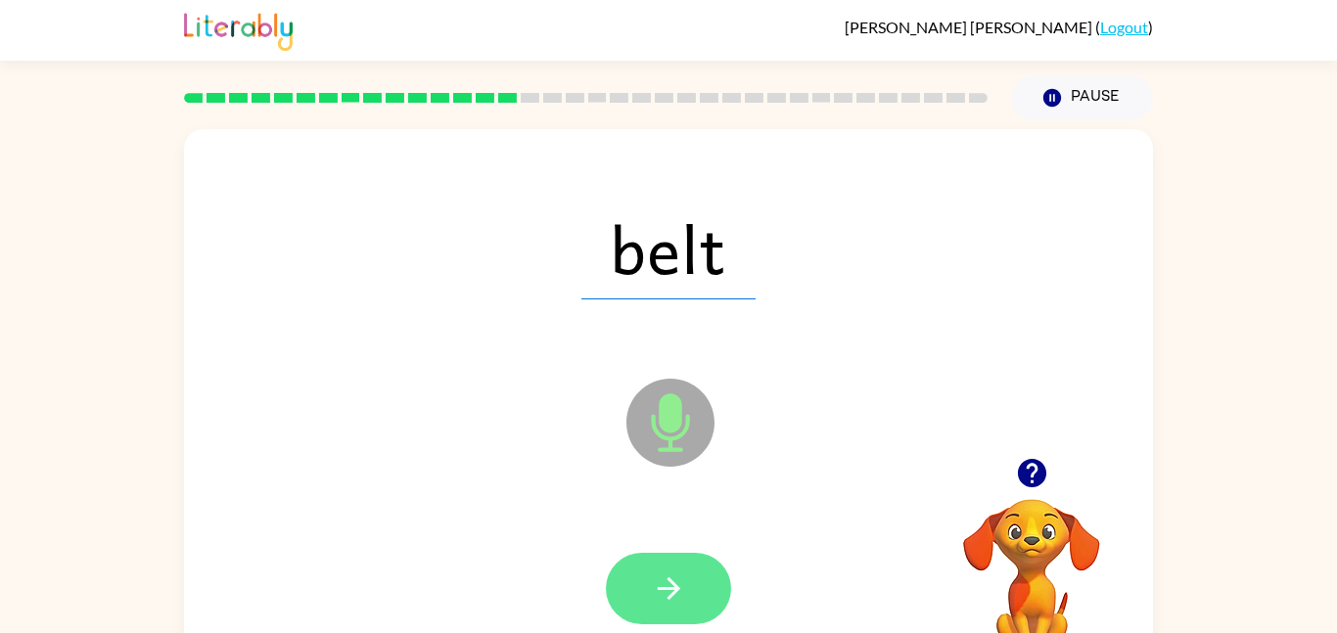
click at [697, 588] on button "button" at bounding box center [668, 588] width 125 height 71
click at [622, 581] on button "button" at bounding box center [668, 588] width 125 height 71
click at [678, 579] on icon "button" at bounding box center [669, 589] width 34 height 34
click at [678, 580] on icon "button" at bounding box center [669, 589] width 34 height 34
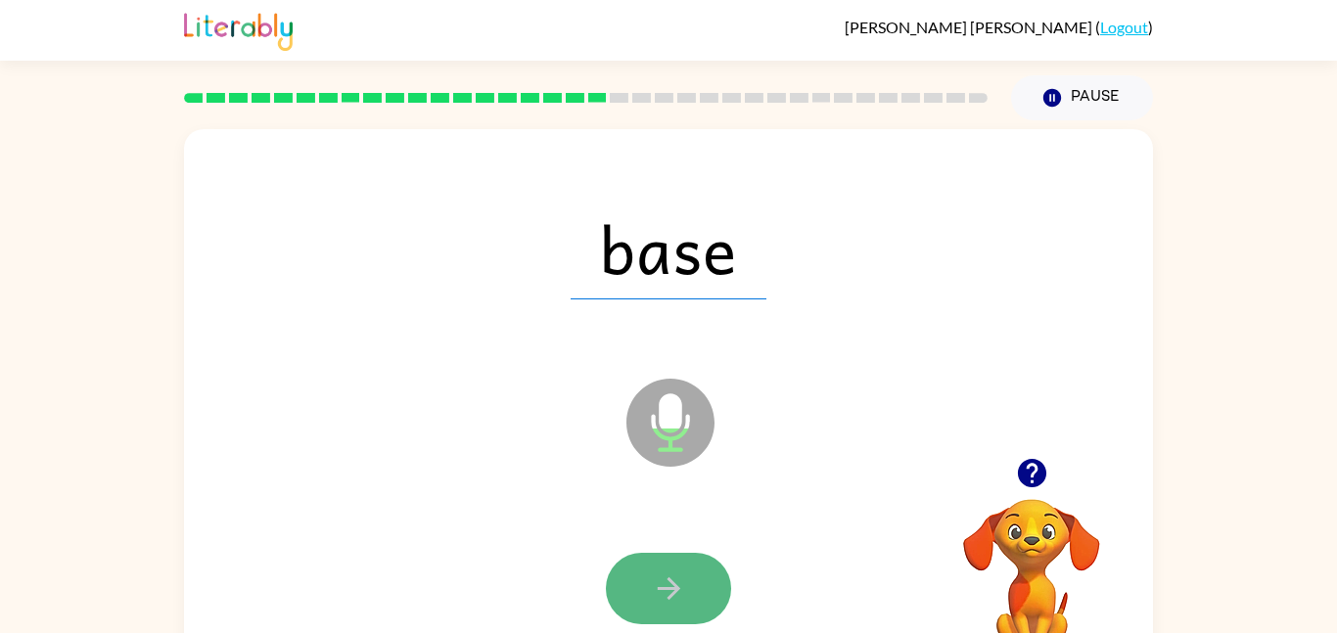
click at [663, 586] on icon "button" at bounding box center [669, 589] width 34 height 34
click at [663, 597] on icon "button" at bounding box center [669, 589] width 34 height 34
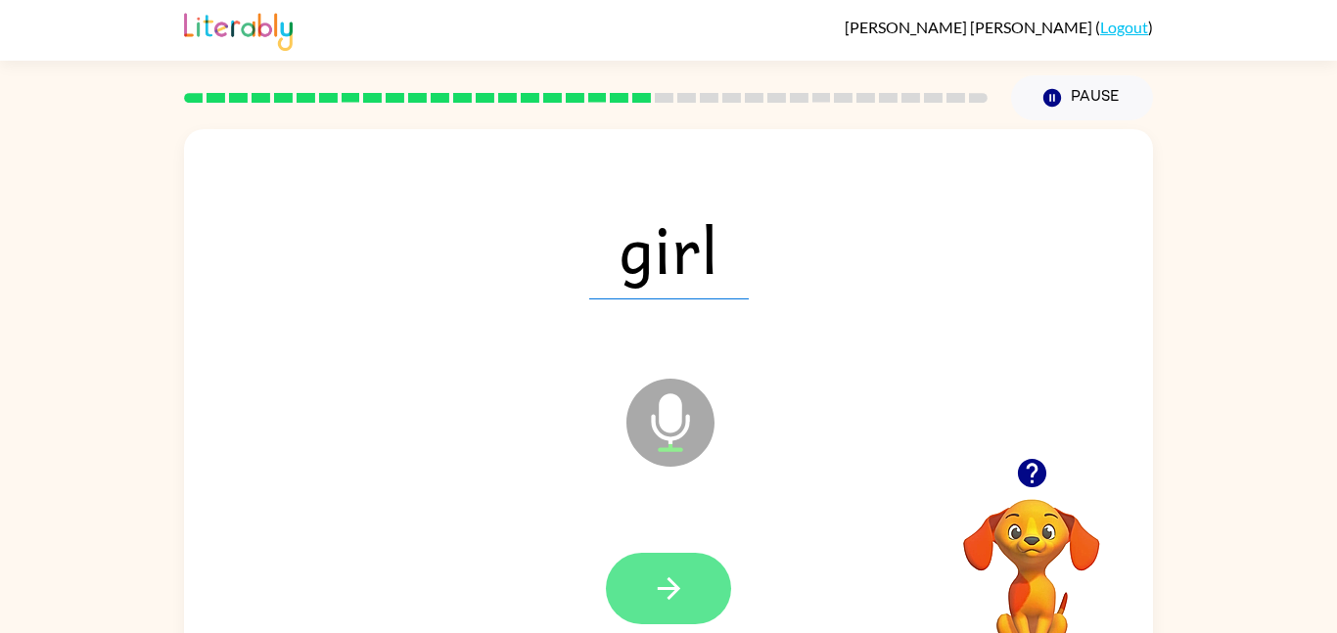
click at [714, 567] on button "button" at bounding box center [668, 588] width 125 height 71
click at [681, 599] on icon "button" at bounding box center [669, 589] width 34 height 34
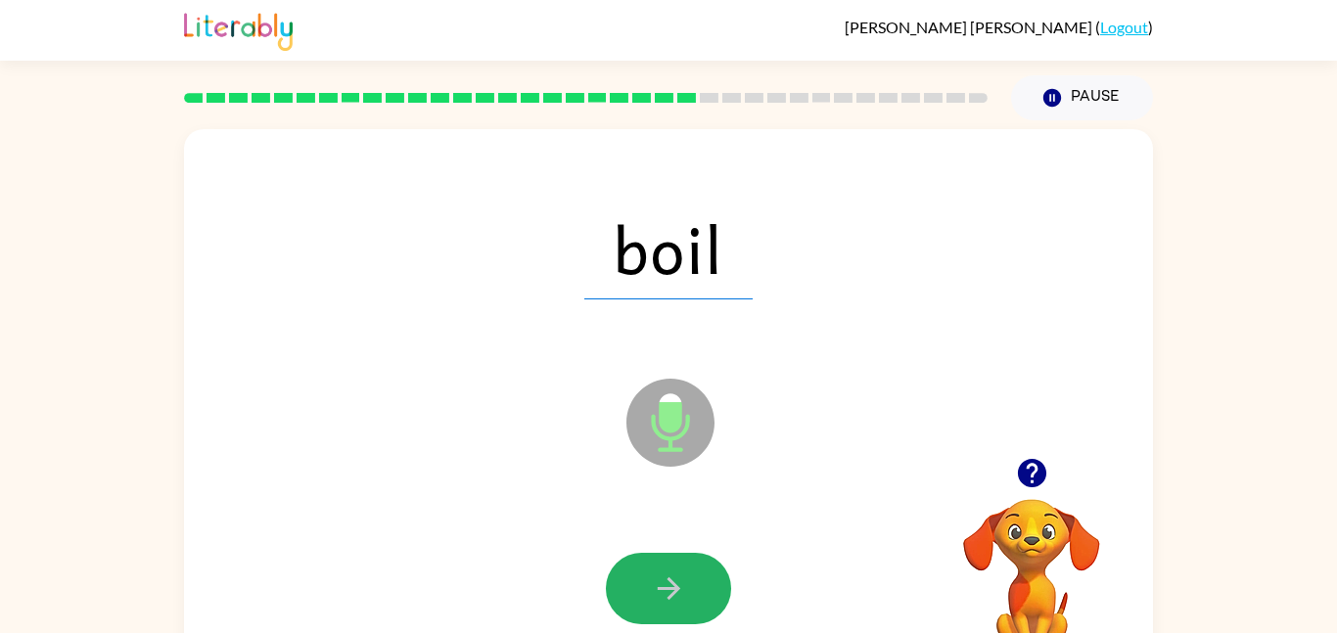
click at [681, 599] on icon "button" at bounding box center [669, 589] width 34 height 34
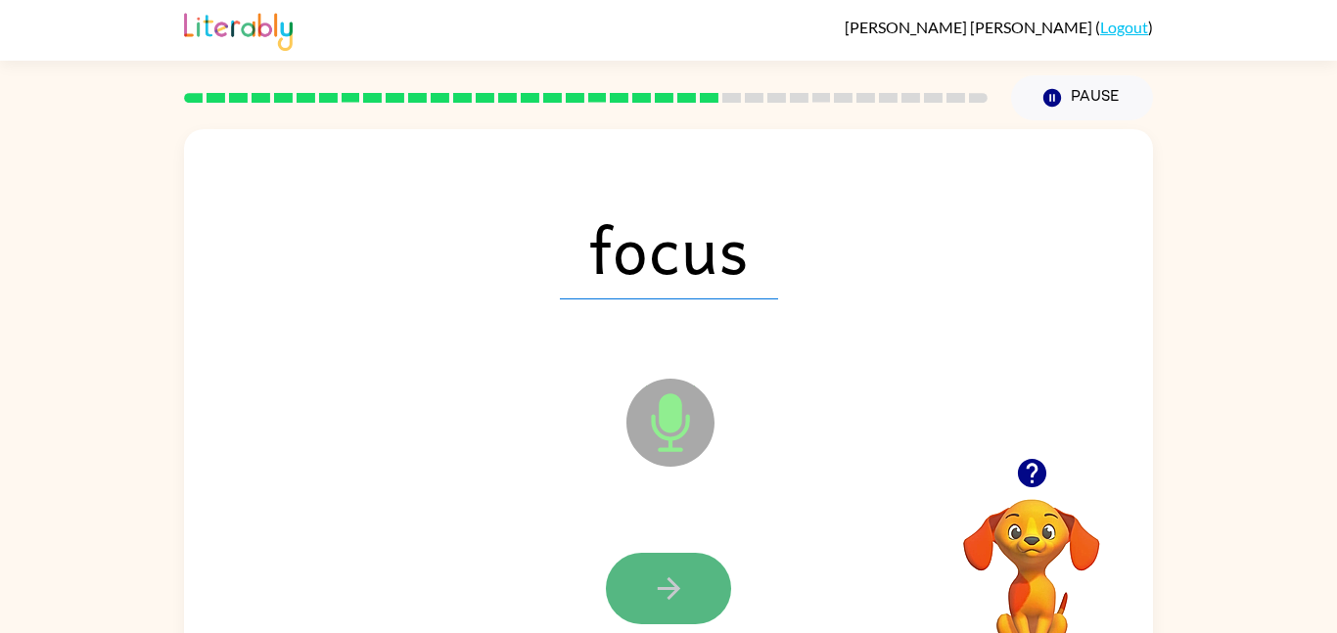
click at [680, 575] on icon "button" at bounding box center [669, 589] width 34 height 34
click at [688, 594] on button "button" at bounding box center [668, 588] width 125 height 71
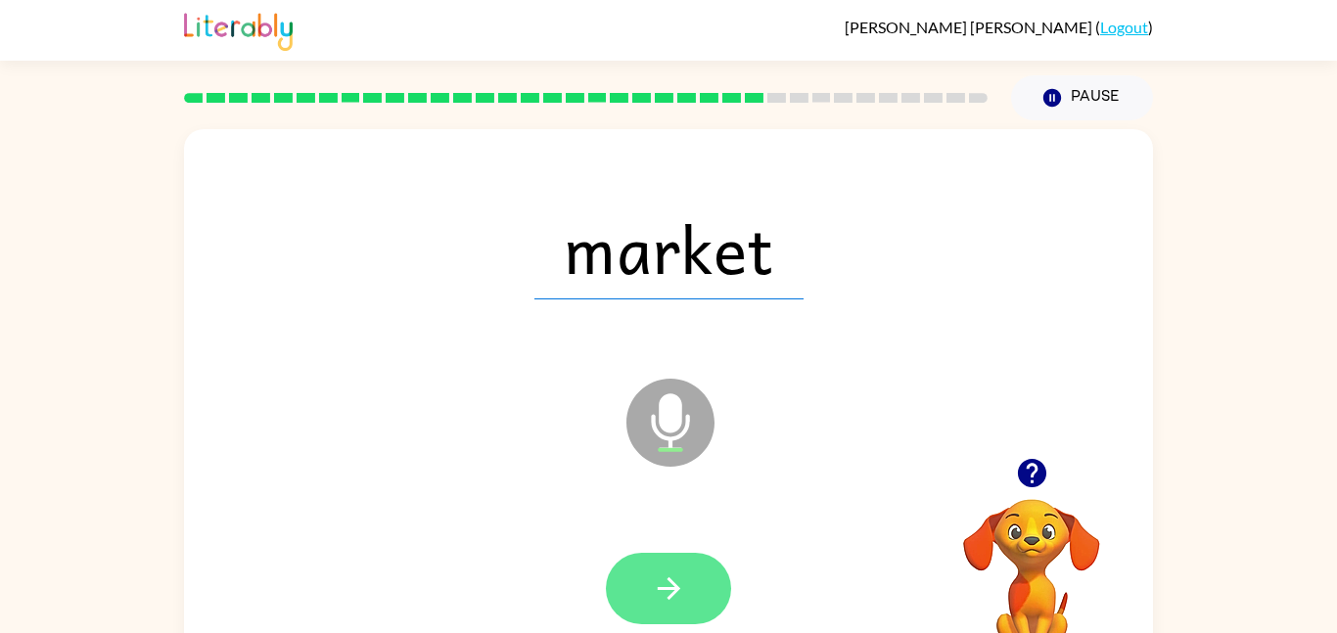
click at [659, 624] on button "button" at bounding box center [668, 588] width 125 height 71
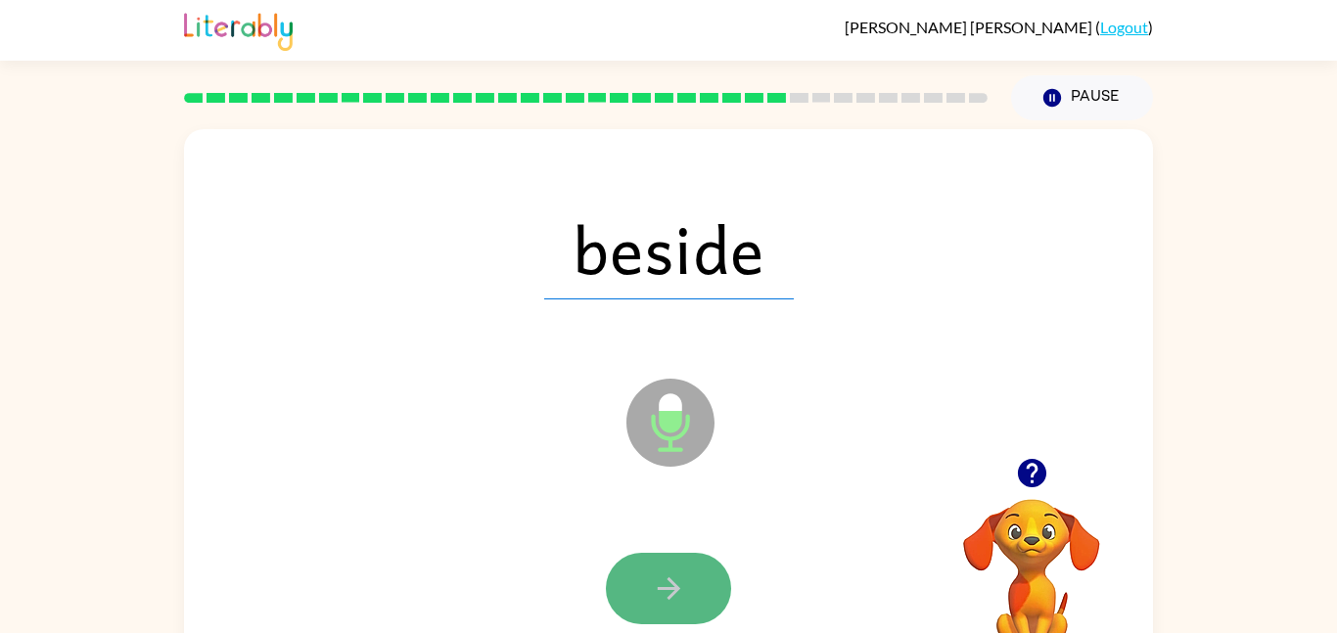
click at [694, 599] on button "button" at bounding box center [668, 588] width 125 height 71
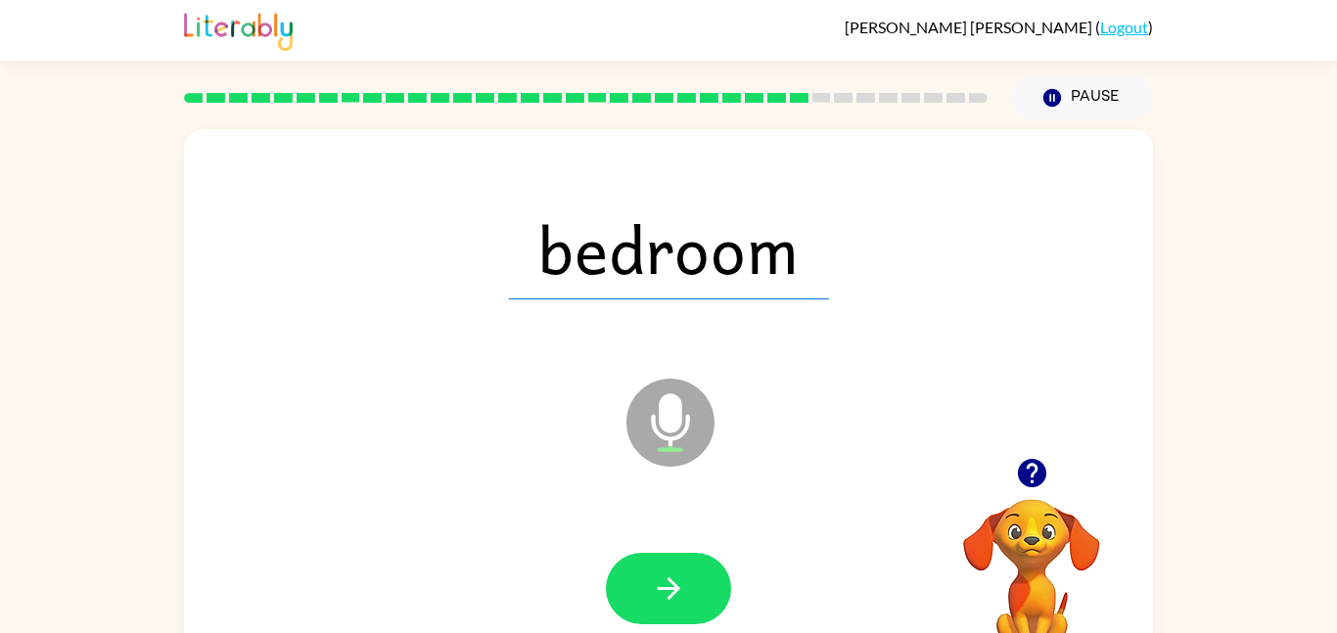
click at [694, 599] on button "button" at bounding box center [668, 588] width 125 height 71
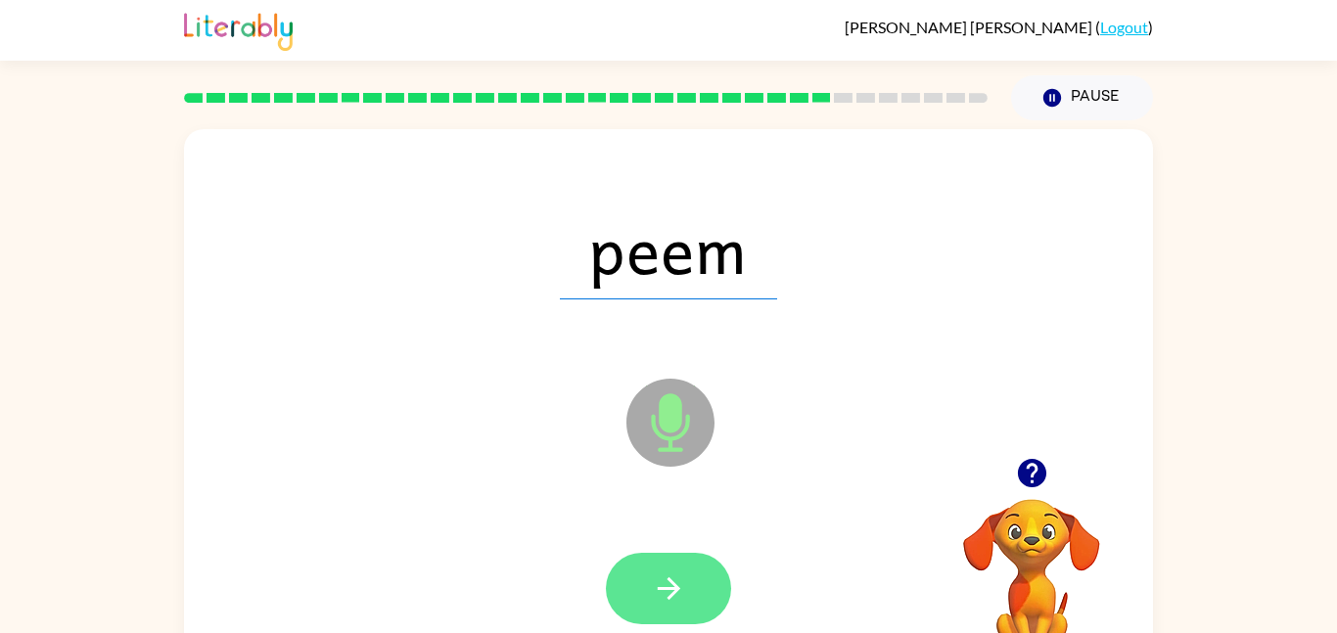
click at [636, 585] on button "button" at bounding box center [668, 588] width 125 height 71
click at [678, 619] on button "button" at bounding box center [668, 588] width 125 height 71
click at [638, 613] on button "button" at bounding box center [668, 588] width 125 height 71
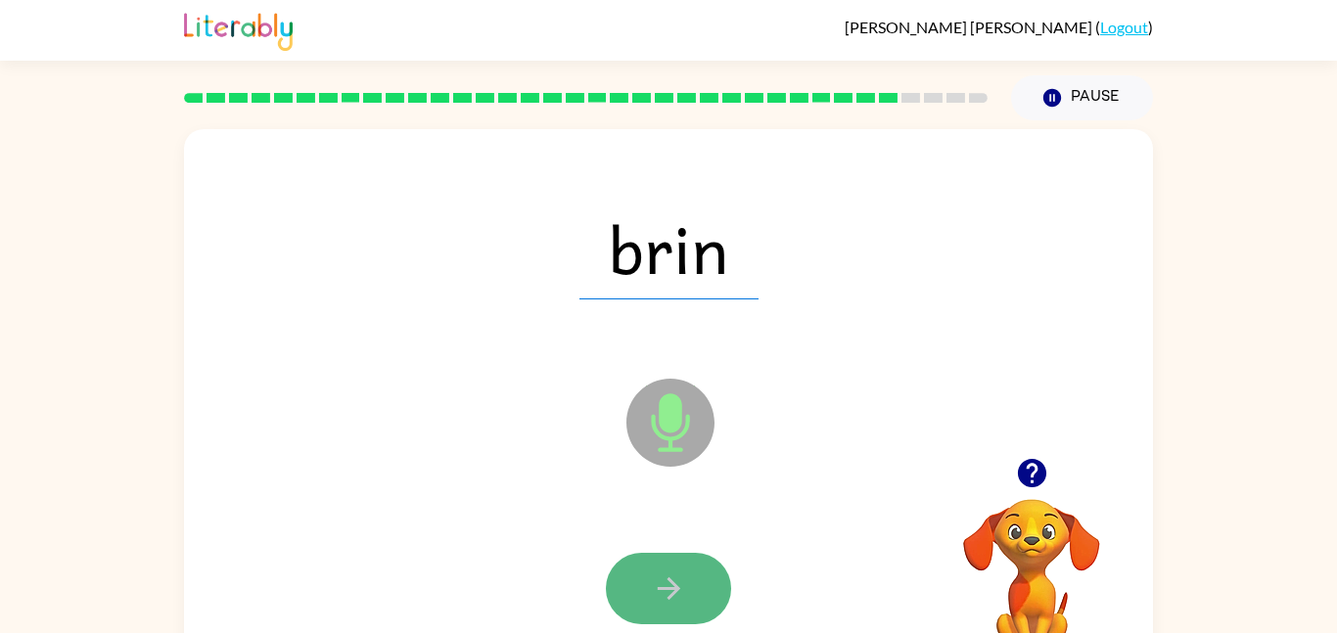
click at [697, 581] on button "button" at bounding box center [668, 588] width 125 height 71
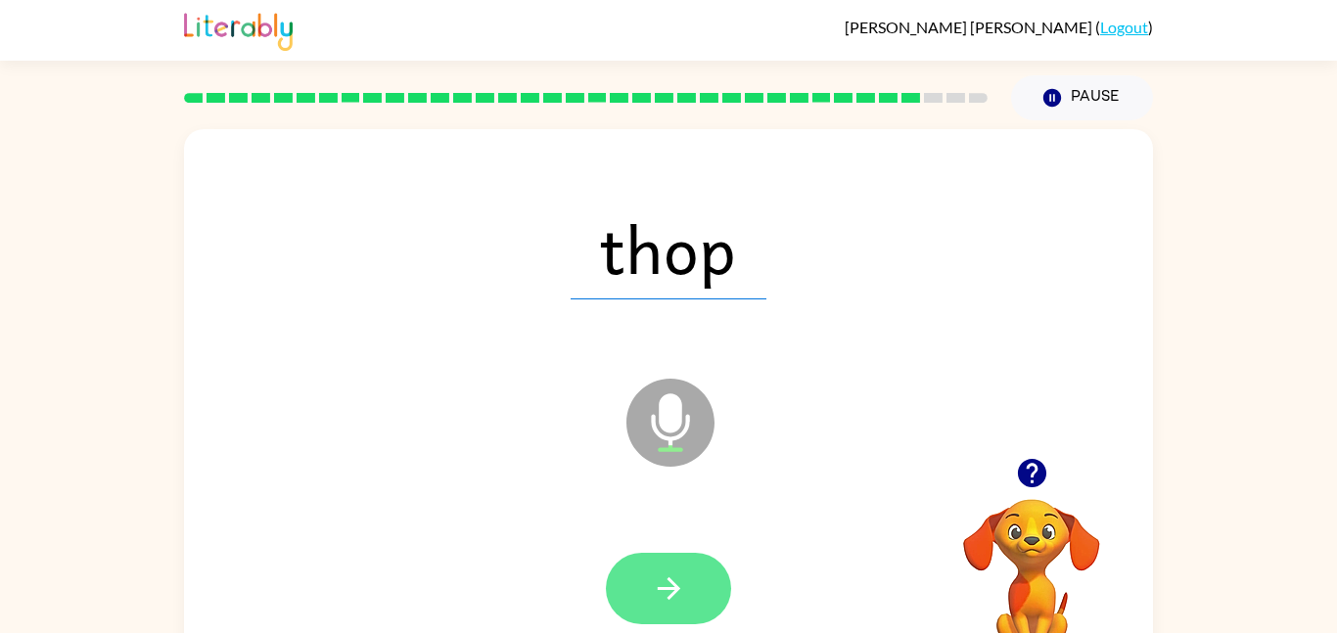
click at [688, 596] on button "button" at bounding box center [668, 588] width 125 height 71
click at [695, 591] on button "button" at bounding box center [668, 588] width 125 height 71
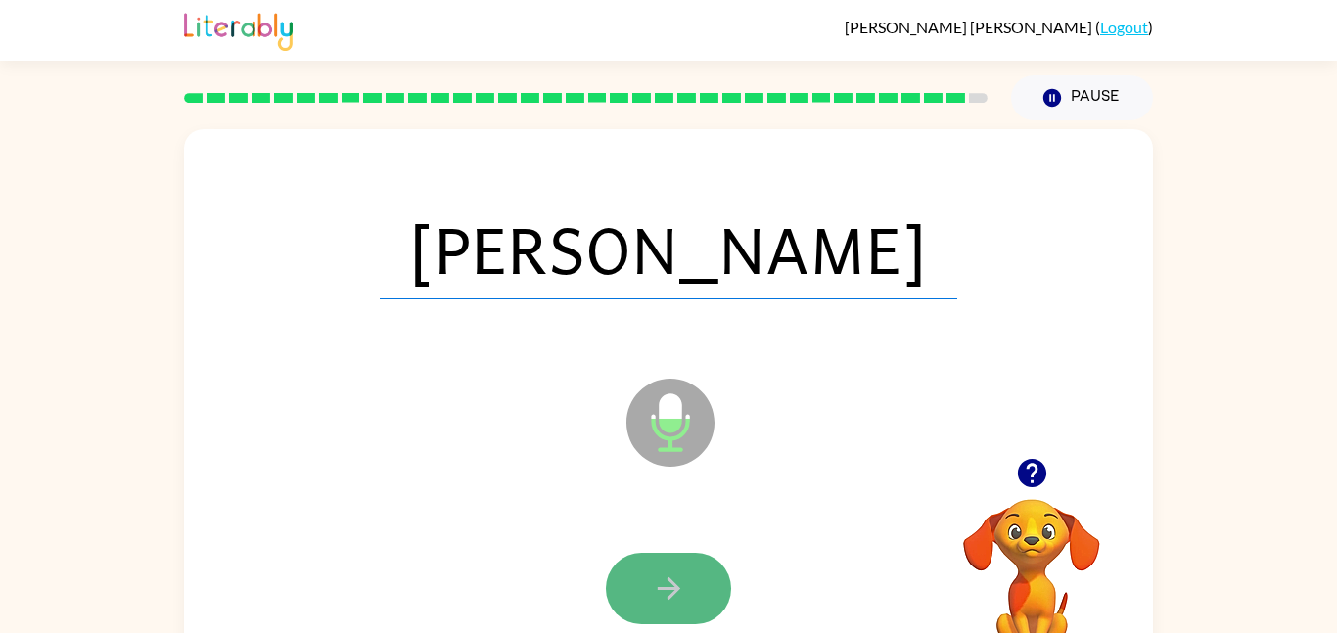
click at [683, 622] on button "button" at bounding box center [668, 588] width 125 height 71
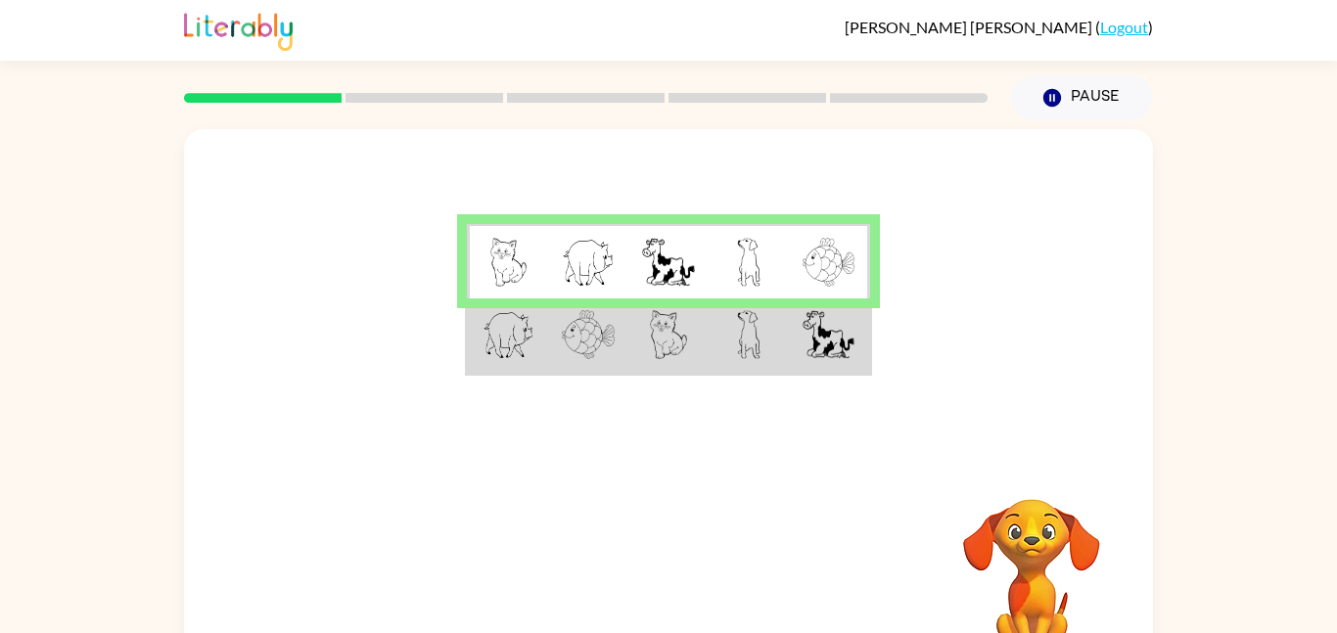
click at [635, 353] on td at bounding box center [669, 336] width 80 height 75
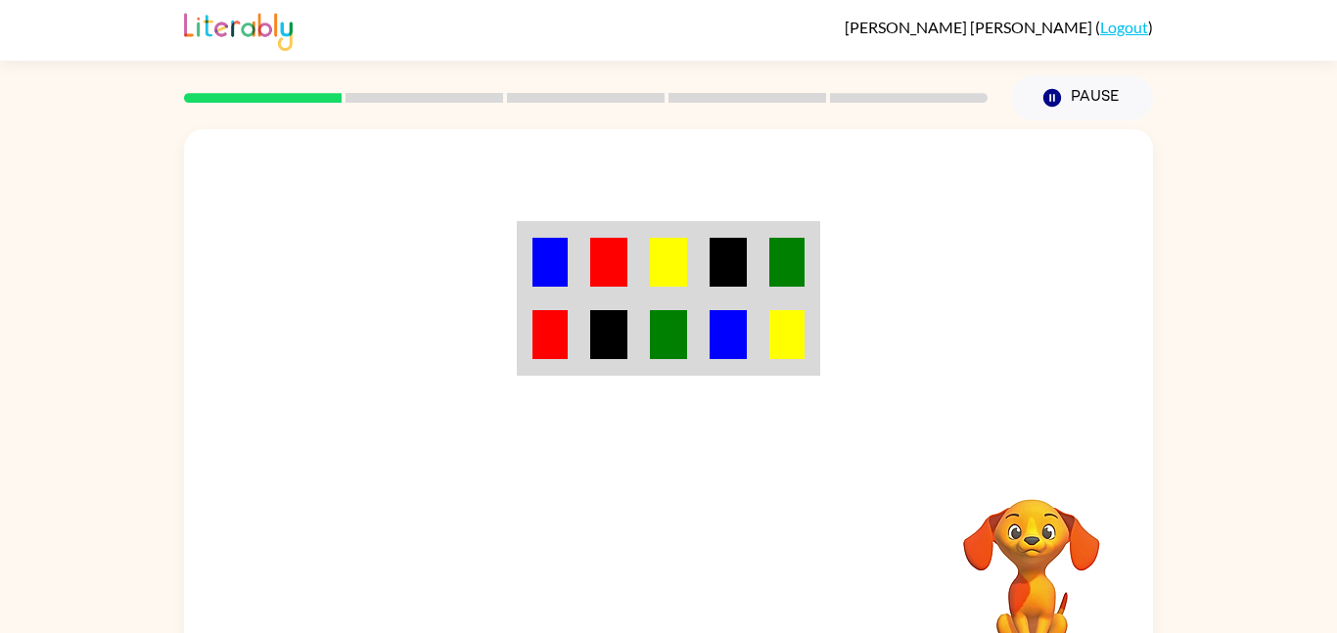
click at [636, 382] on div at bounding box center [668, 293] width 969 height 329
click at [639, 345] on td at bounding box center [669, 336] width 60 height 75
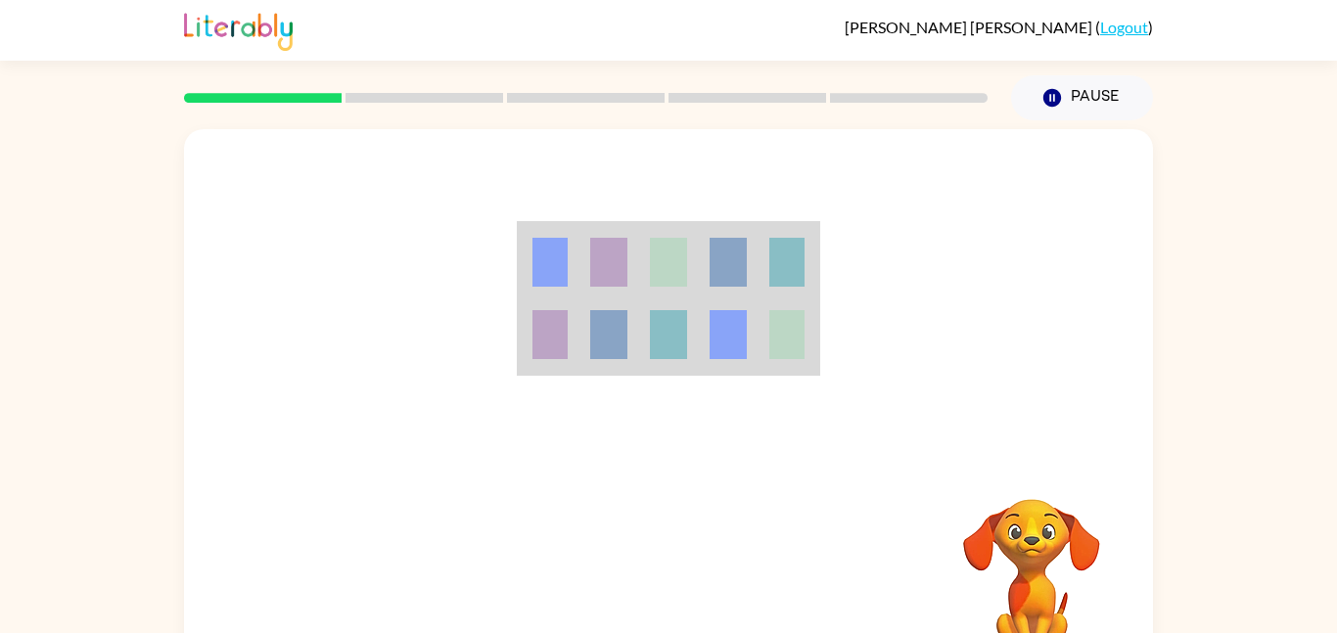
click at [639, 345] on td at bounding box center [669, 336] width 60 height 75
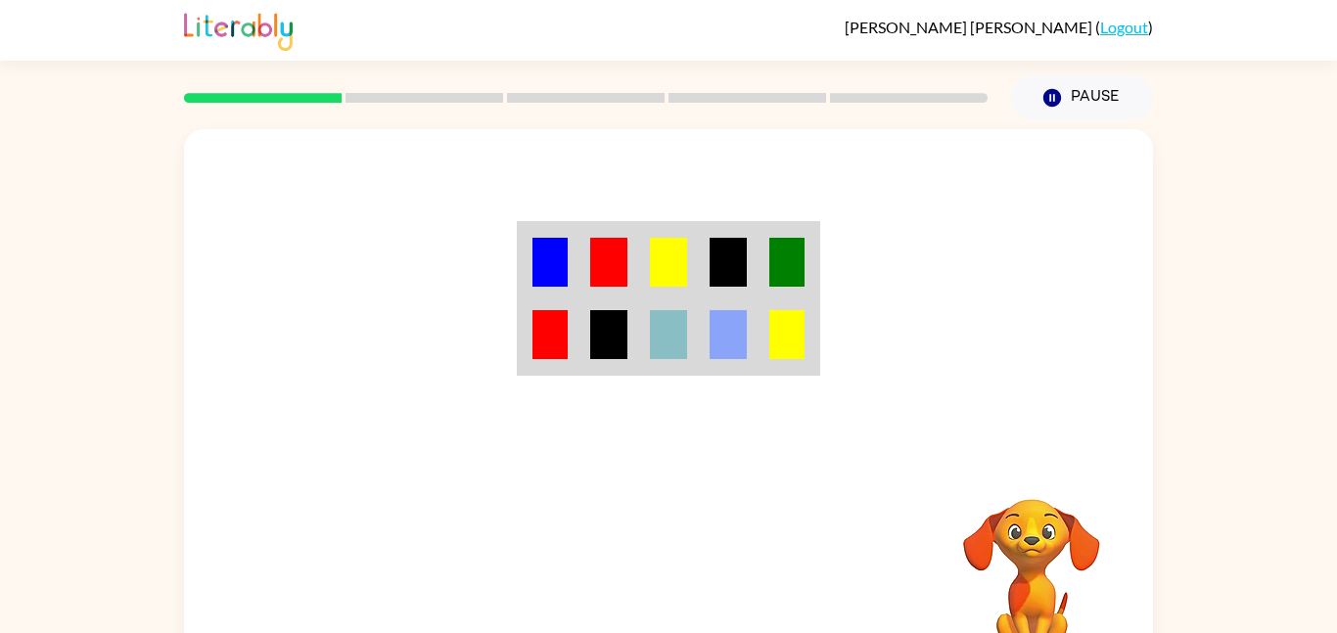
click at [639, 345] on td at bounding box center [669, 336] width 60 height 75
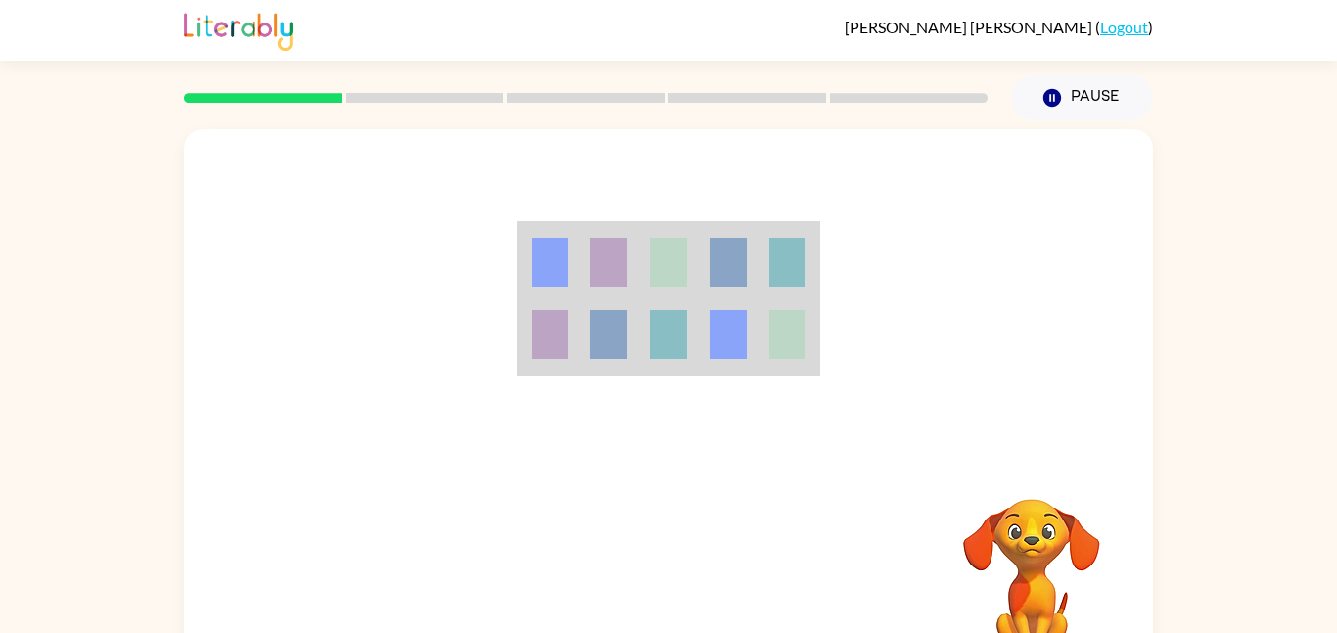
click at [553, 357] on img at bounding box center [550, 334] width 35 height 49
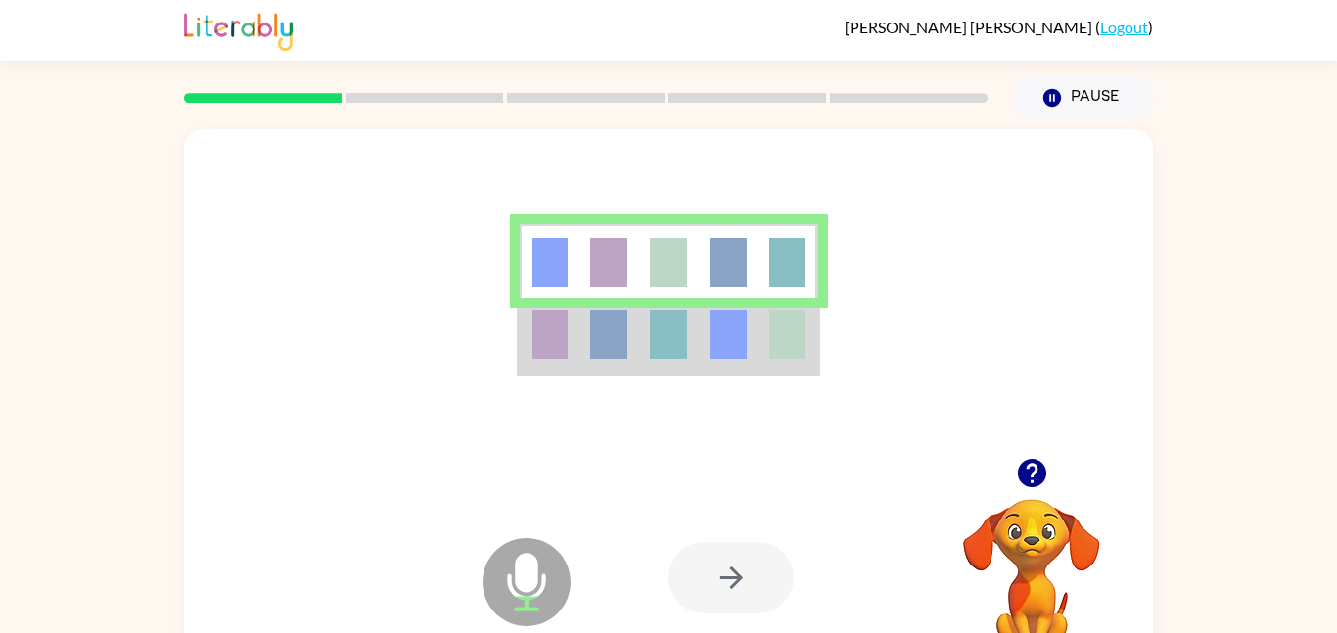
click at [718, 566] on div at bounding box center [731, 577] width 125 height 71
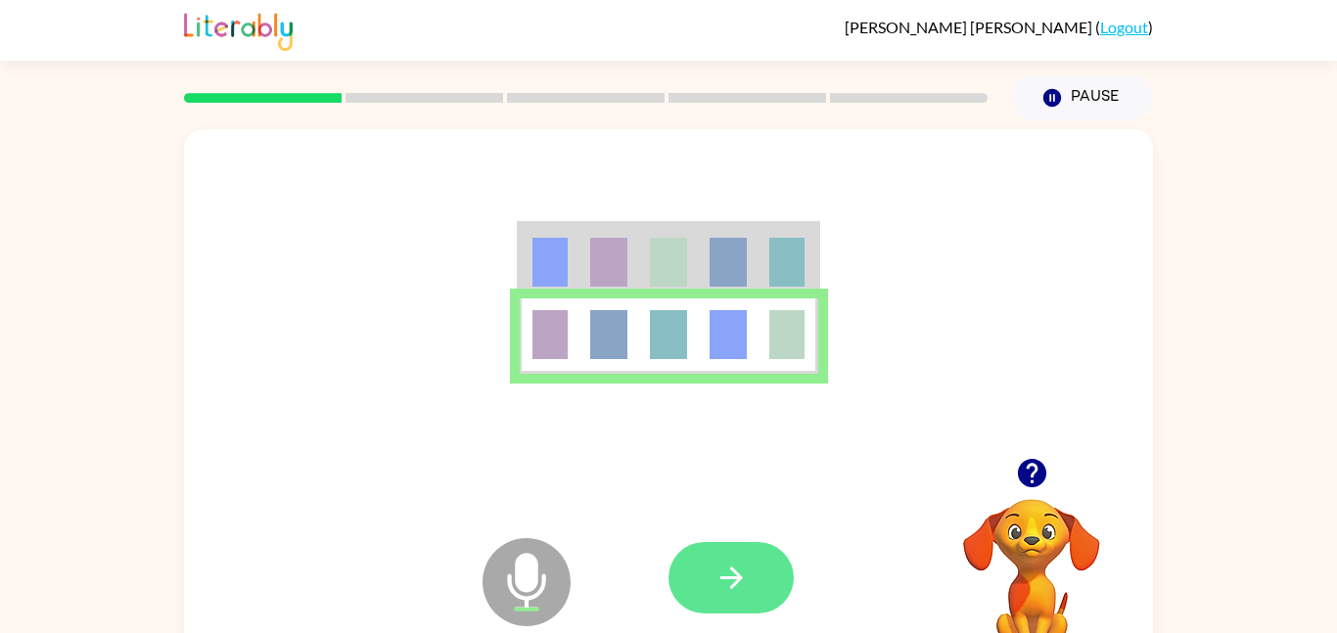
click at [729, 581] on icon "button" at bounding box center [732, 578] width 34 height 34
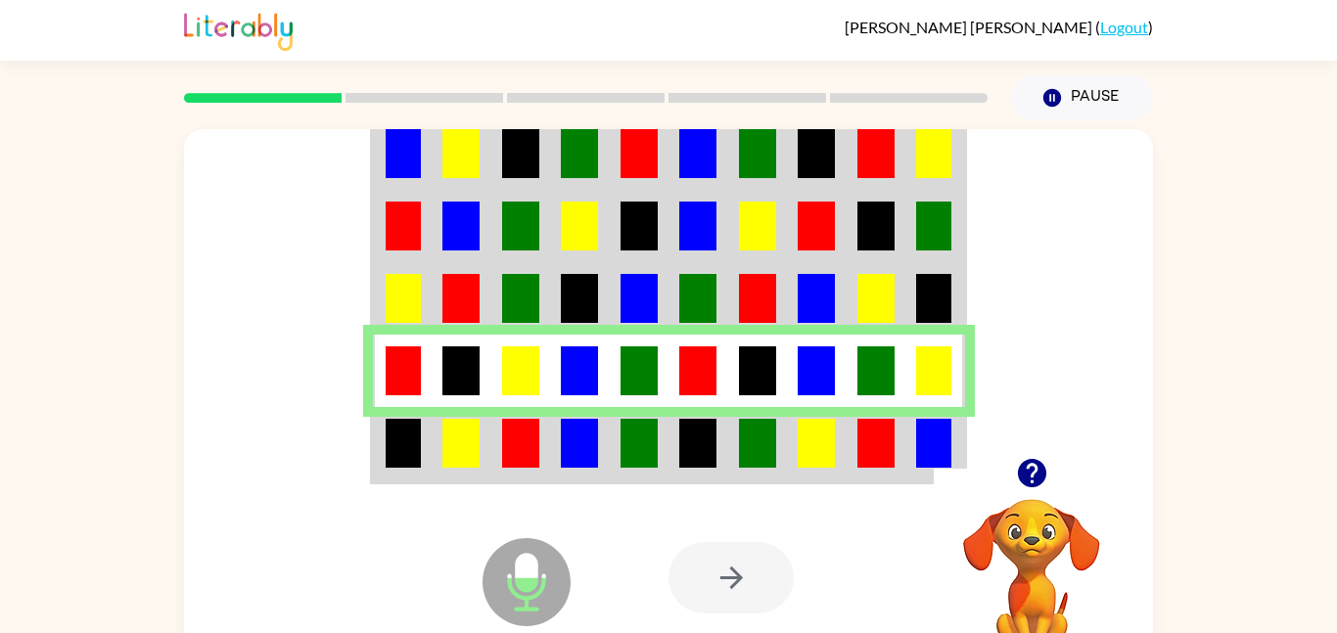
click at [770, 593] on div at bounding box center [731, 577] width 125 height 71
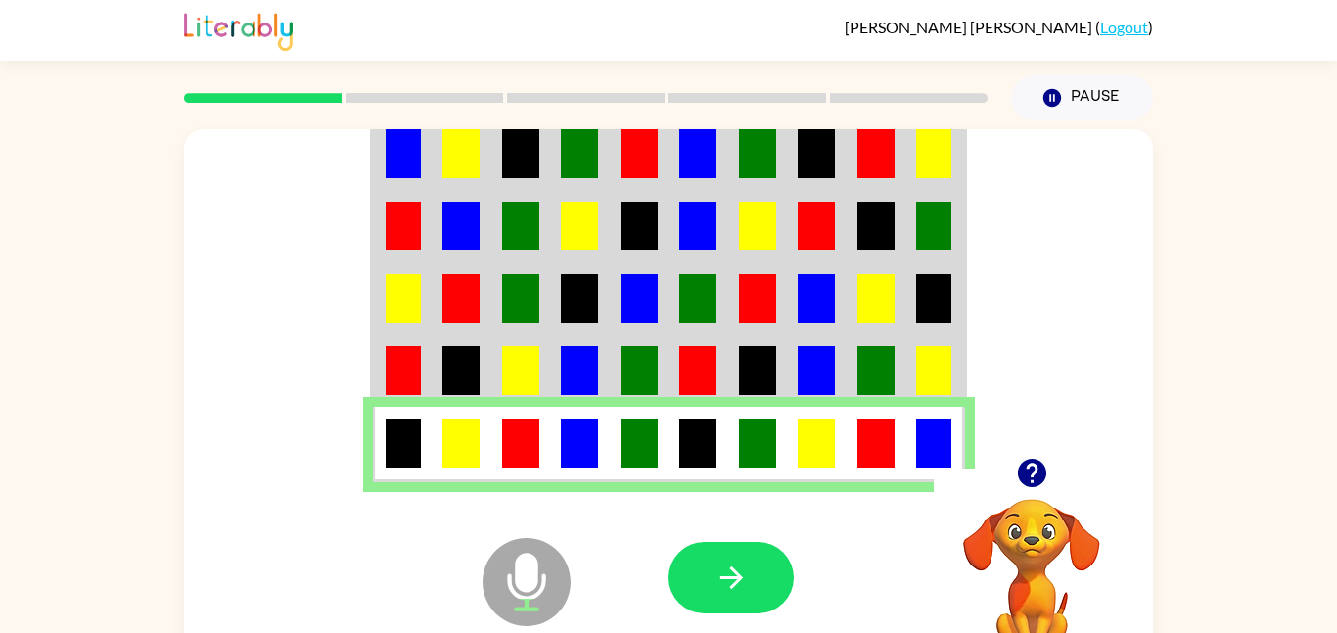
click at [769, 531] on div at bounding box center [813, 578] width 289 height 220
click at [724, 585] on icon "button" at bounding box center [732, 578] width 34 height 34
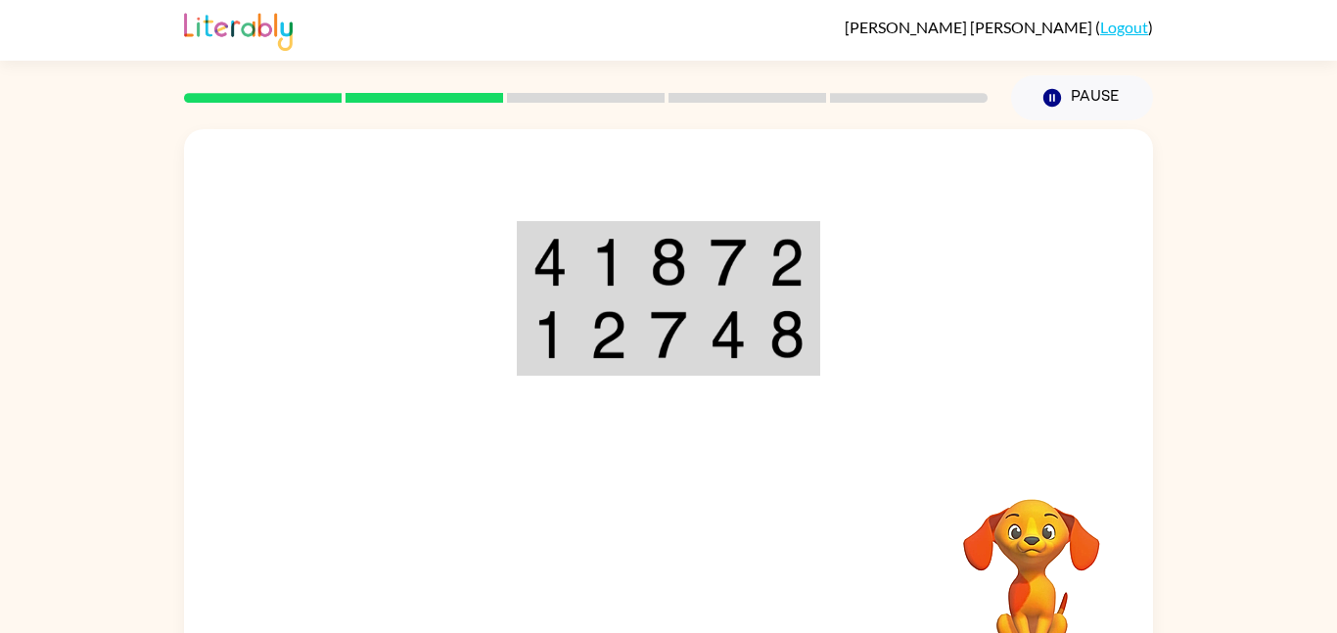
click at [724, 585] on div at bounding box center [813, 578] width 289 height 220
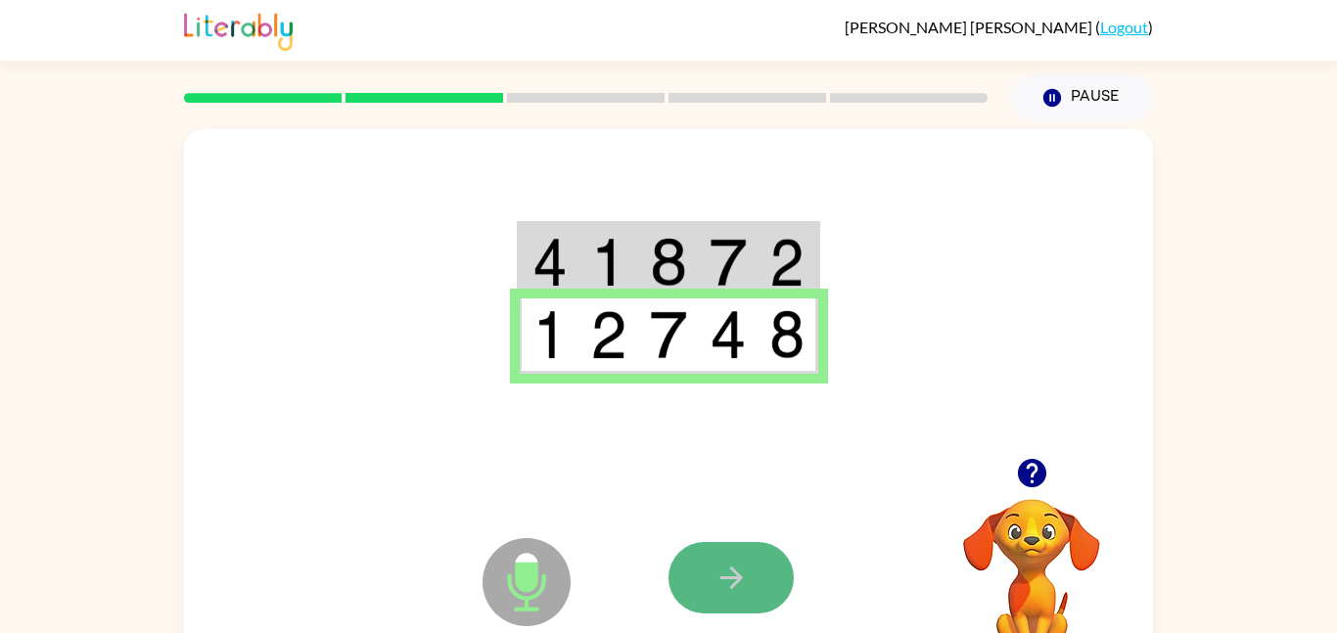
click at [712, 544] on button "button" at bounding box center [731, 577] width 125 height 71
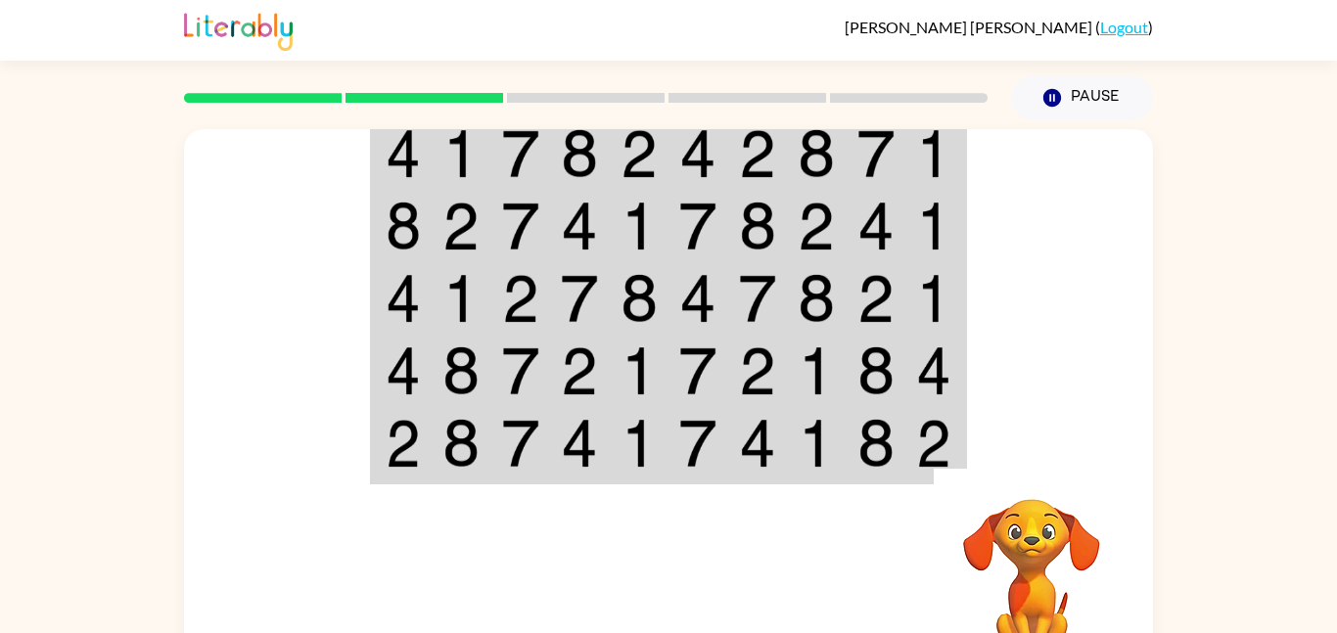
click at [712, 544] on div at bounding box center [813, 578] width 289 height 220
click at [734, 555] on div at bounding box center [813, 578] width 289 height 220
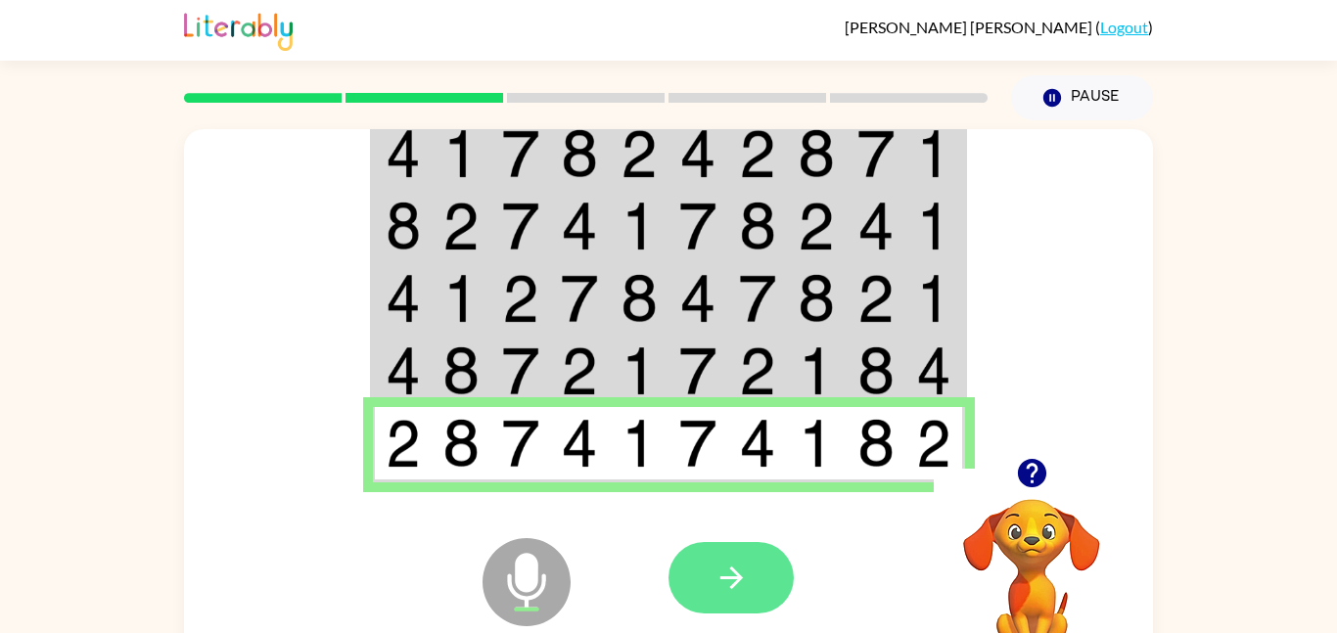
click at [787, 567] on button "button" at bounding box center [731, 577] width 125 height 71
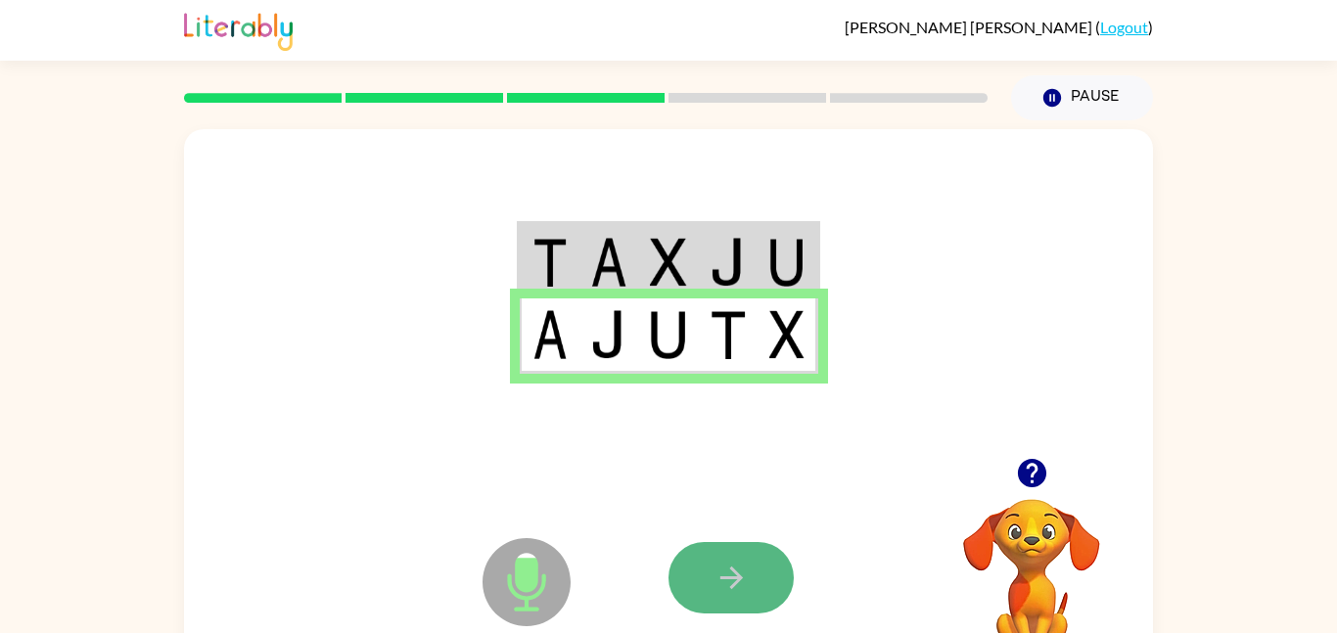
click at [727, 553] on button "button" at bounding box center [731, 577] width 125 height 71
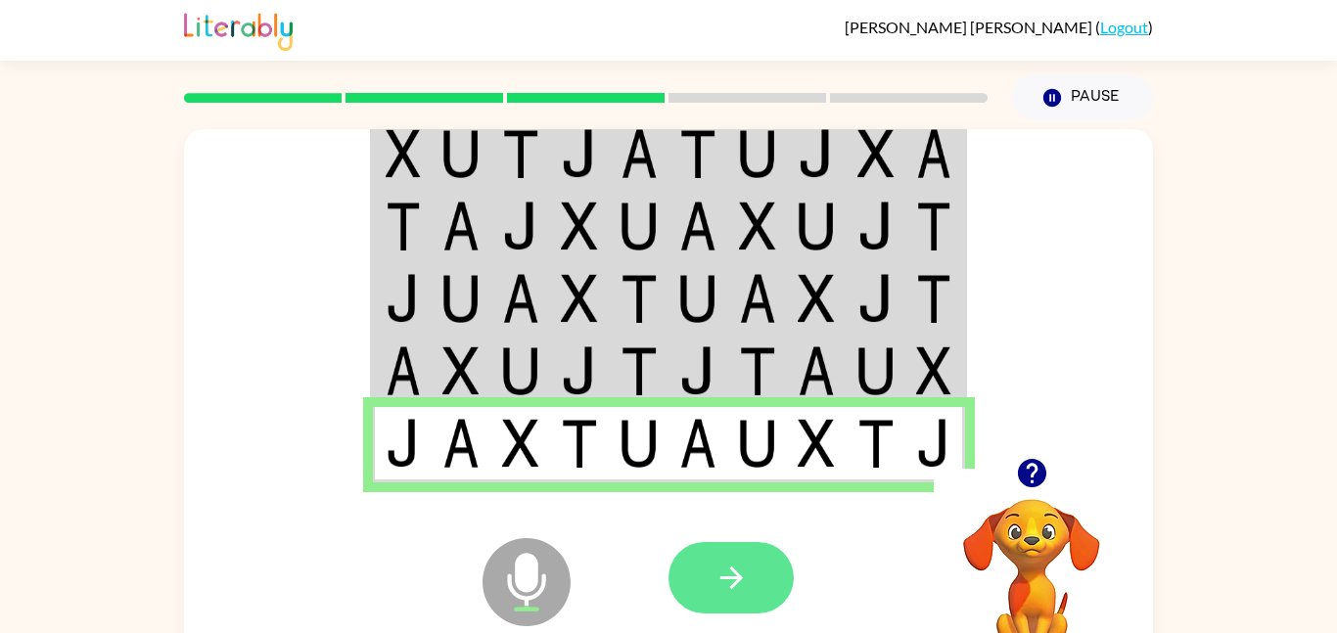
click at [716, 563] on icon "button" at bounding box center [732, 578] width 34 height 34
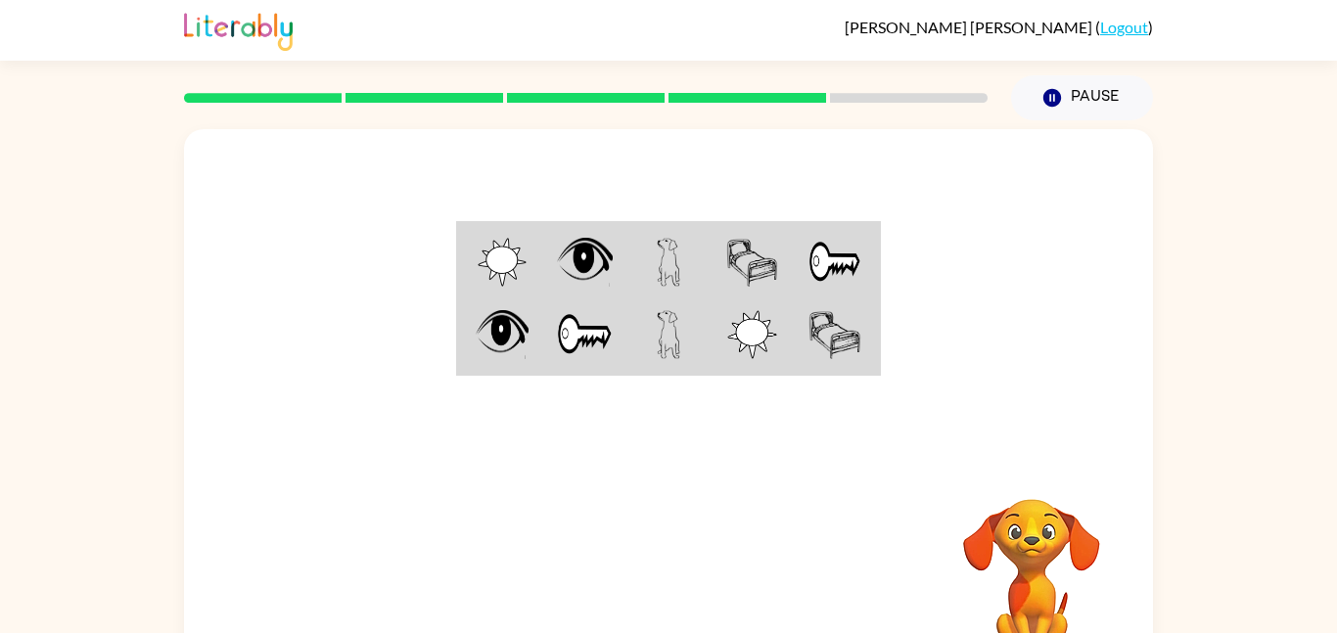
click at [716, 563] on div at bounding box center [813, 578] width 289 height 220
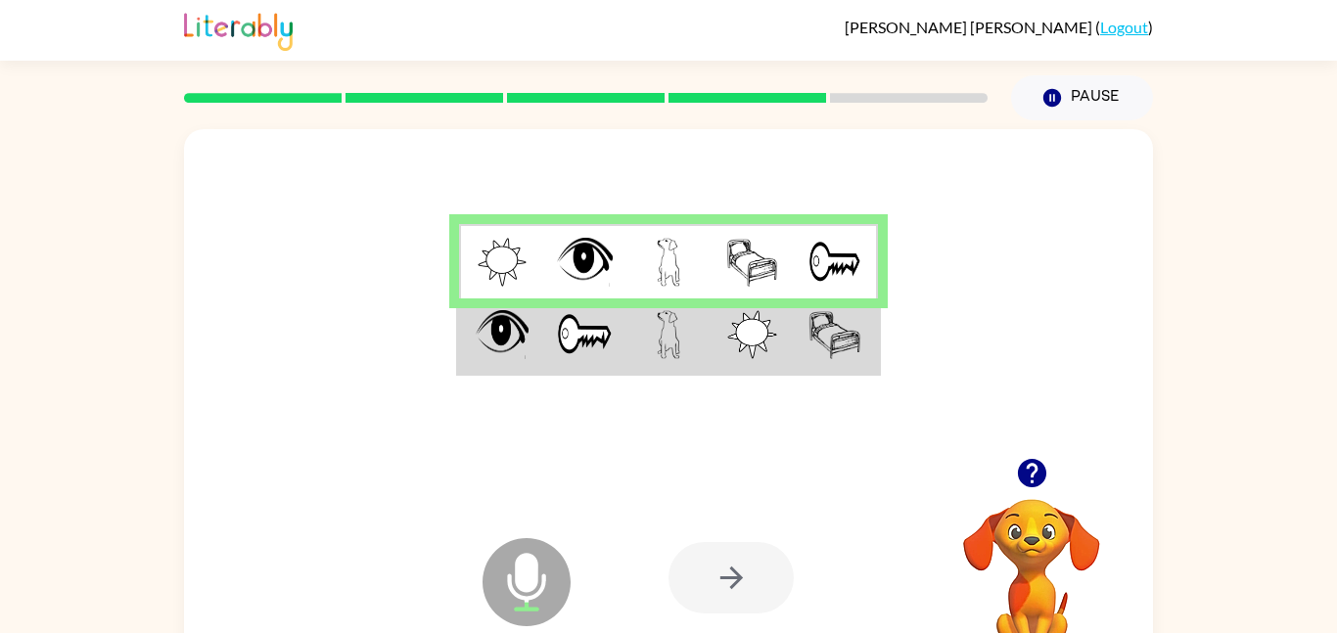
click at [716, 563] on div at bounding box center [731, 577] width 125 height 71
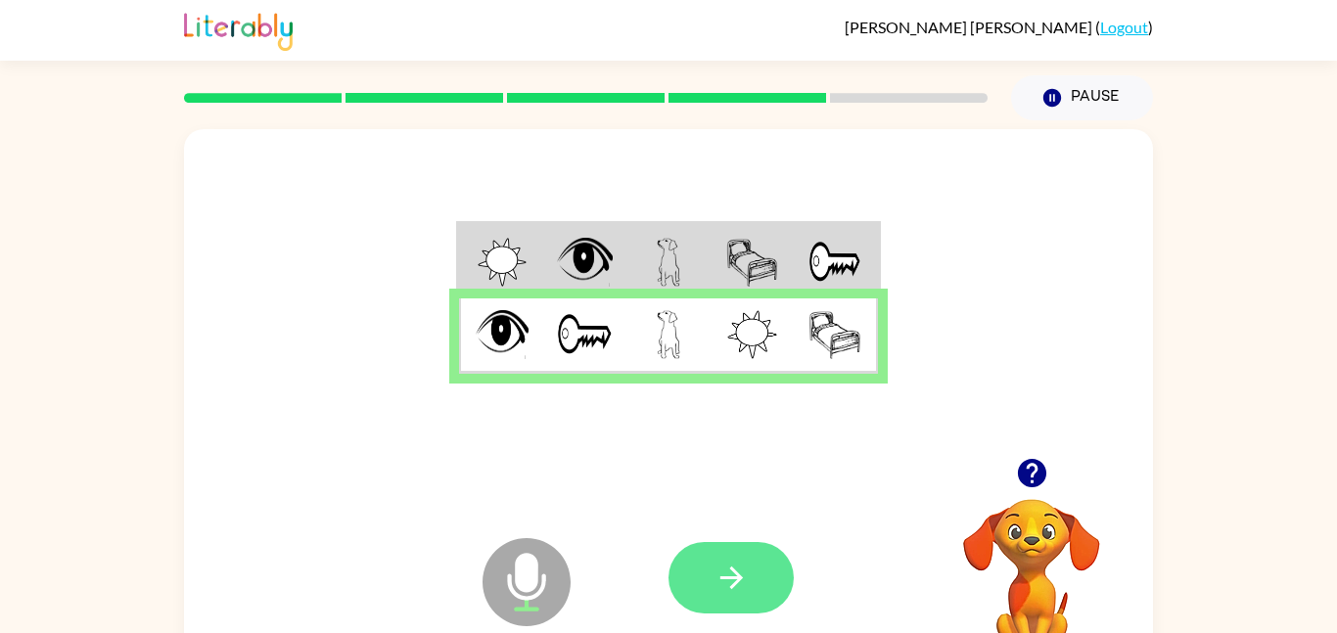
click at [717, 564] on icon "button" at bounding box center [732, 578] width 34 height 34
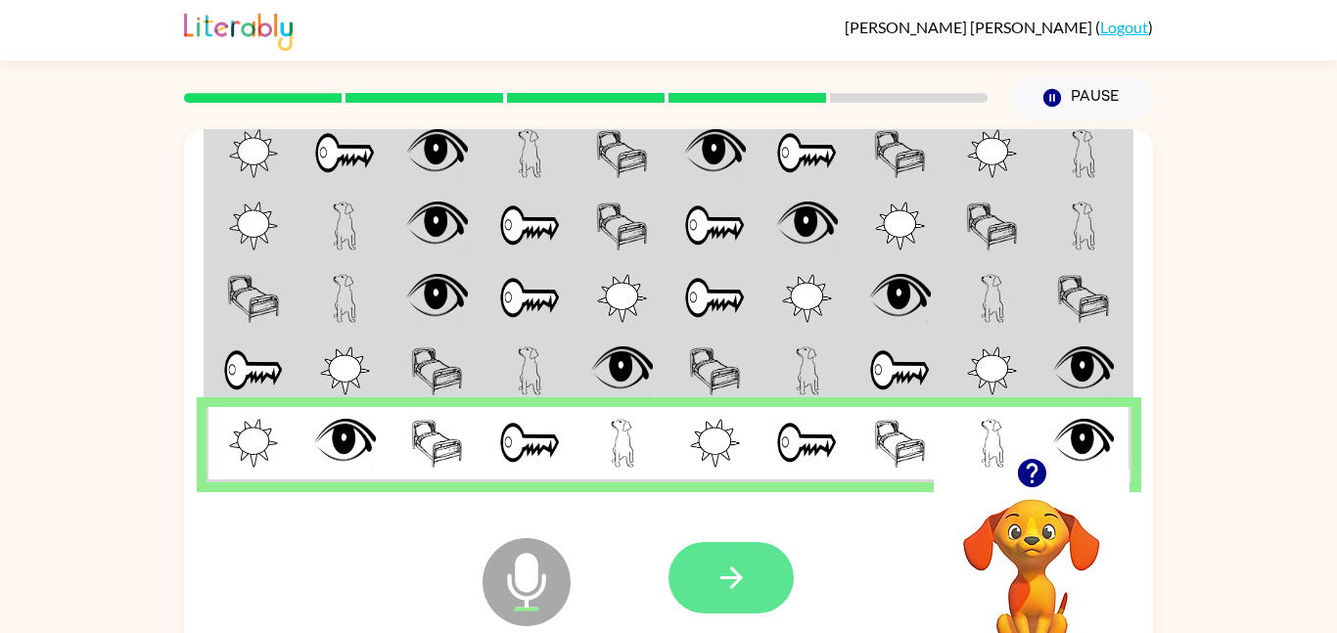
click at [687, 599] on button "button" at bounding box center [731, 577] width 125 height 71
